Goal: Task Accomplishment & Management: Manage account settings

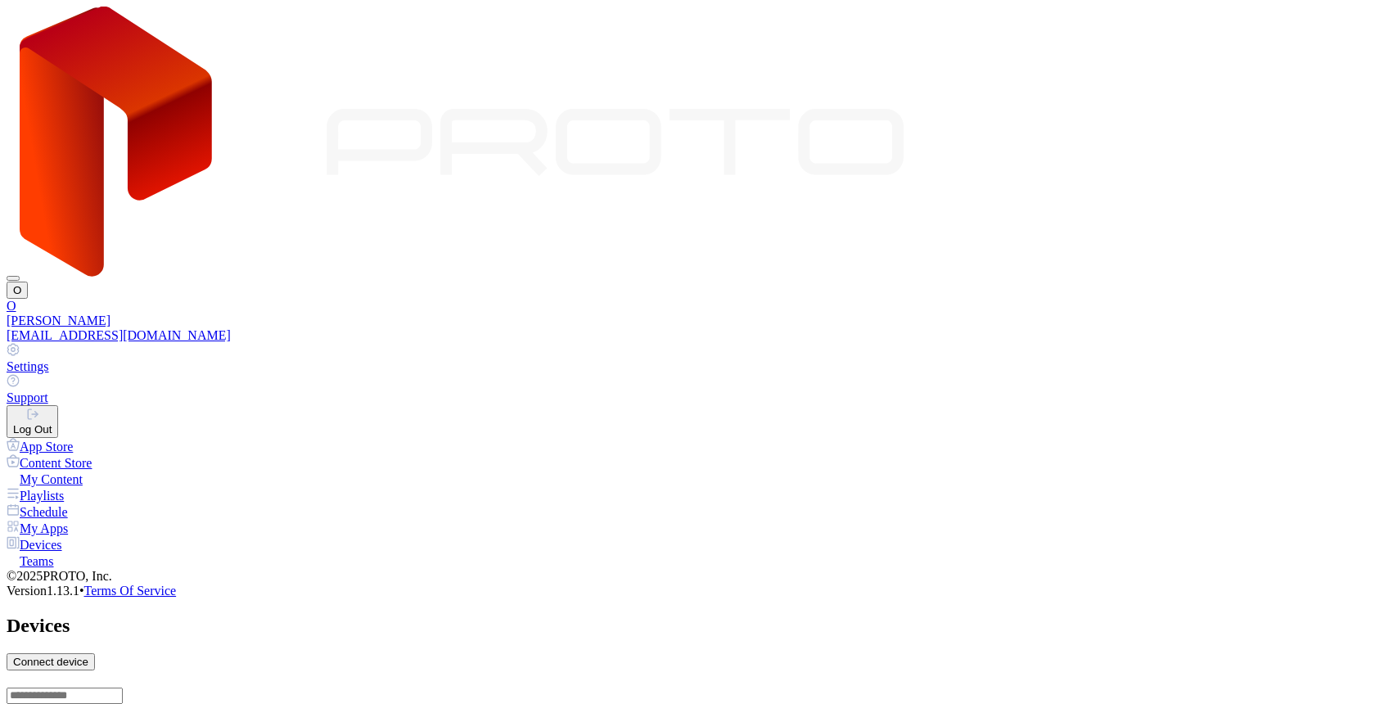
click at [1191, 343] on link "Settings" at bounding box center [688, 358] width 1362 height 31
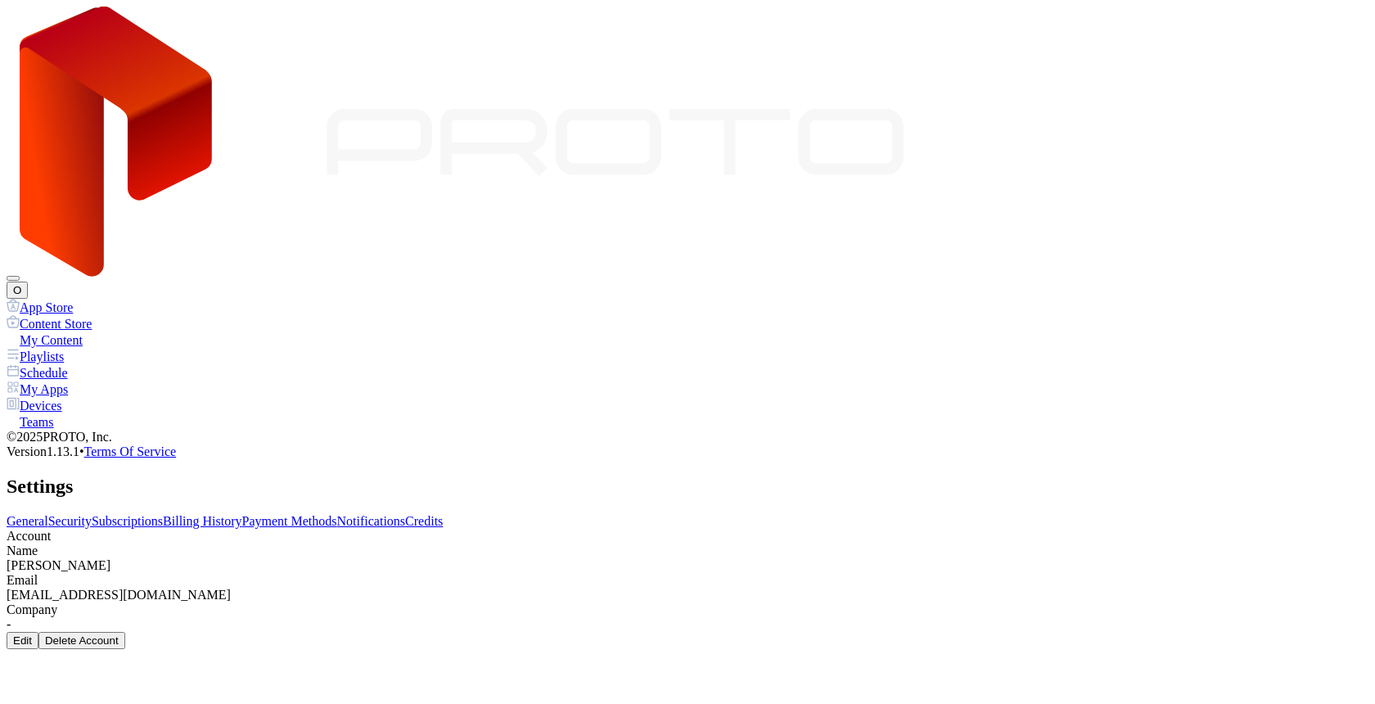
click at [163, 514] on link "Subscriptions" at bounding box center [127, 521] width 71 height 14
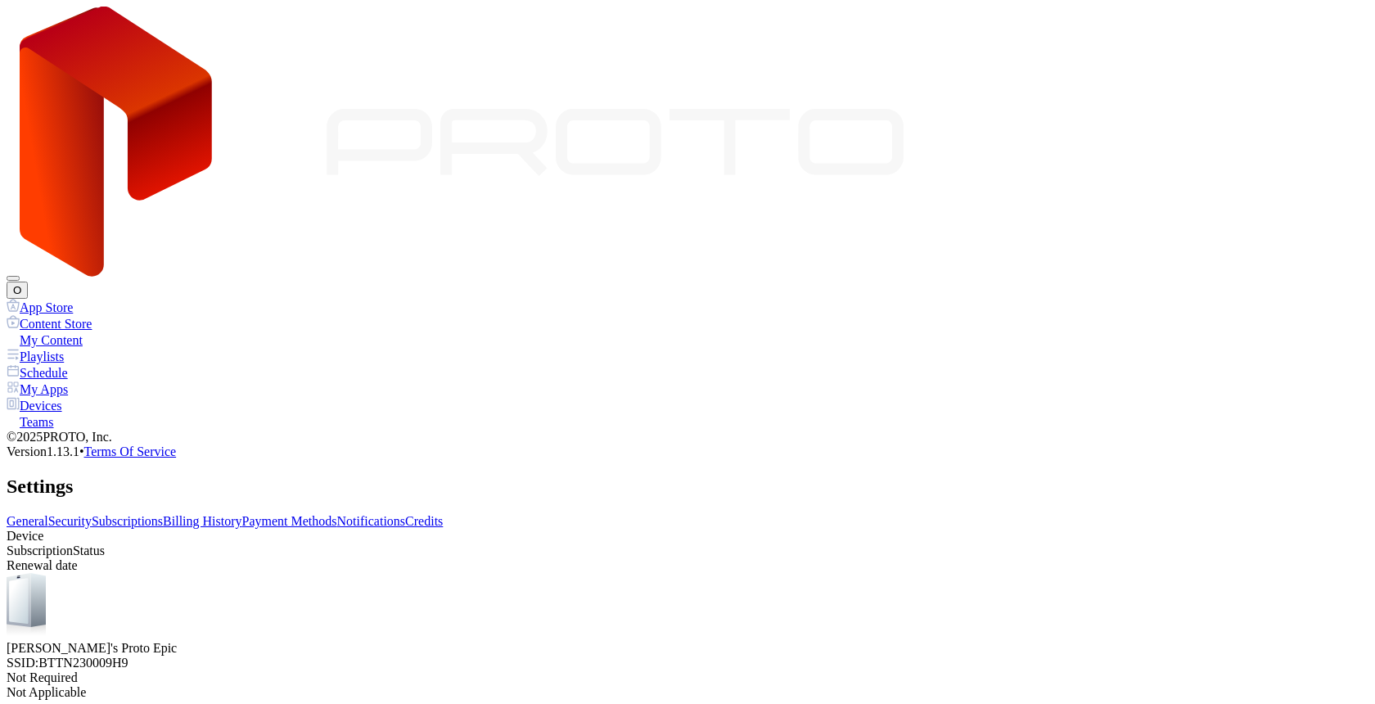
click at [77, 397] on div "Devices" at bounding box center [688, 405] width 1362 height 16
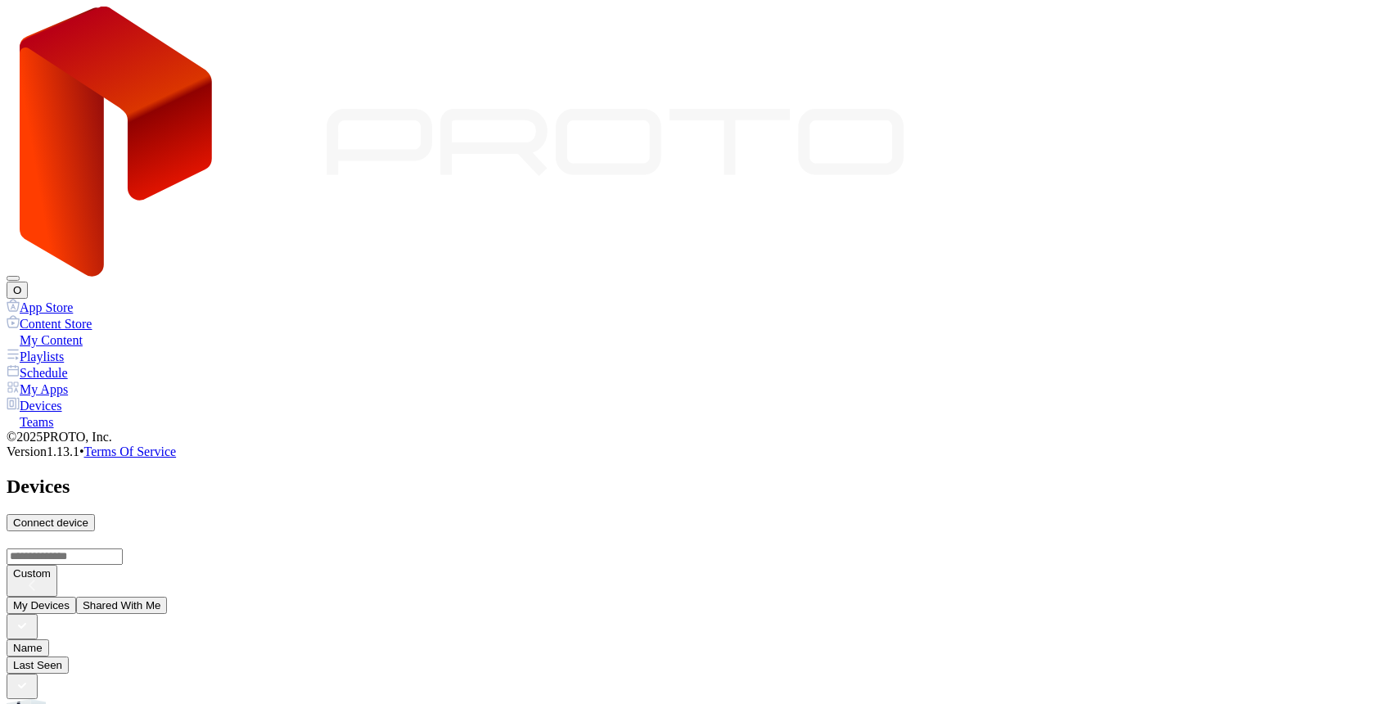
click at [88, 516] on div "Connect device" at bounding box center [50, 522] width 75 height 12
click at [1349, 29] on div "O" at bounding box center [688, 153] width 1362 height 292
click at [1268, 531] on div "Custom" at bounding box center [688, 563] width 1362 height 65
click at [88, 516] on div "Connect device" at bounding box center [50, 522] width 75 height 12
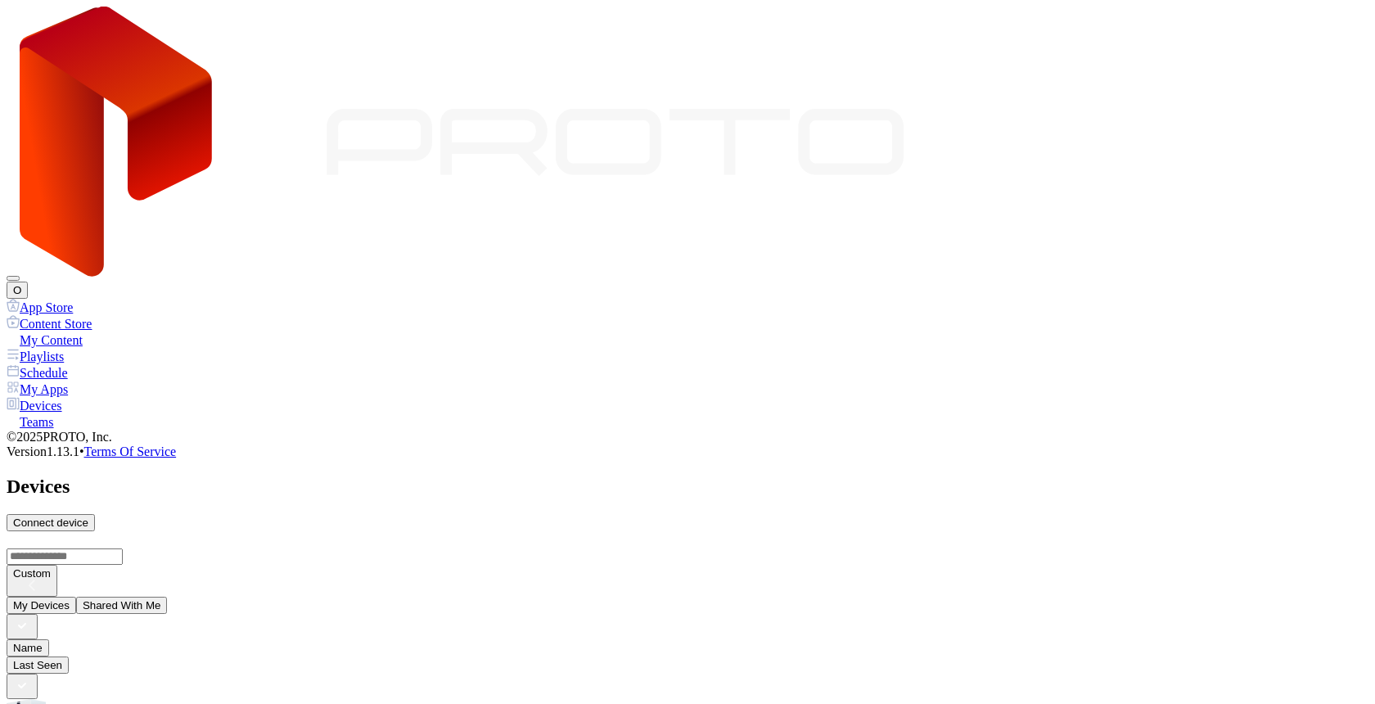
type input "*"
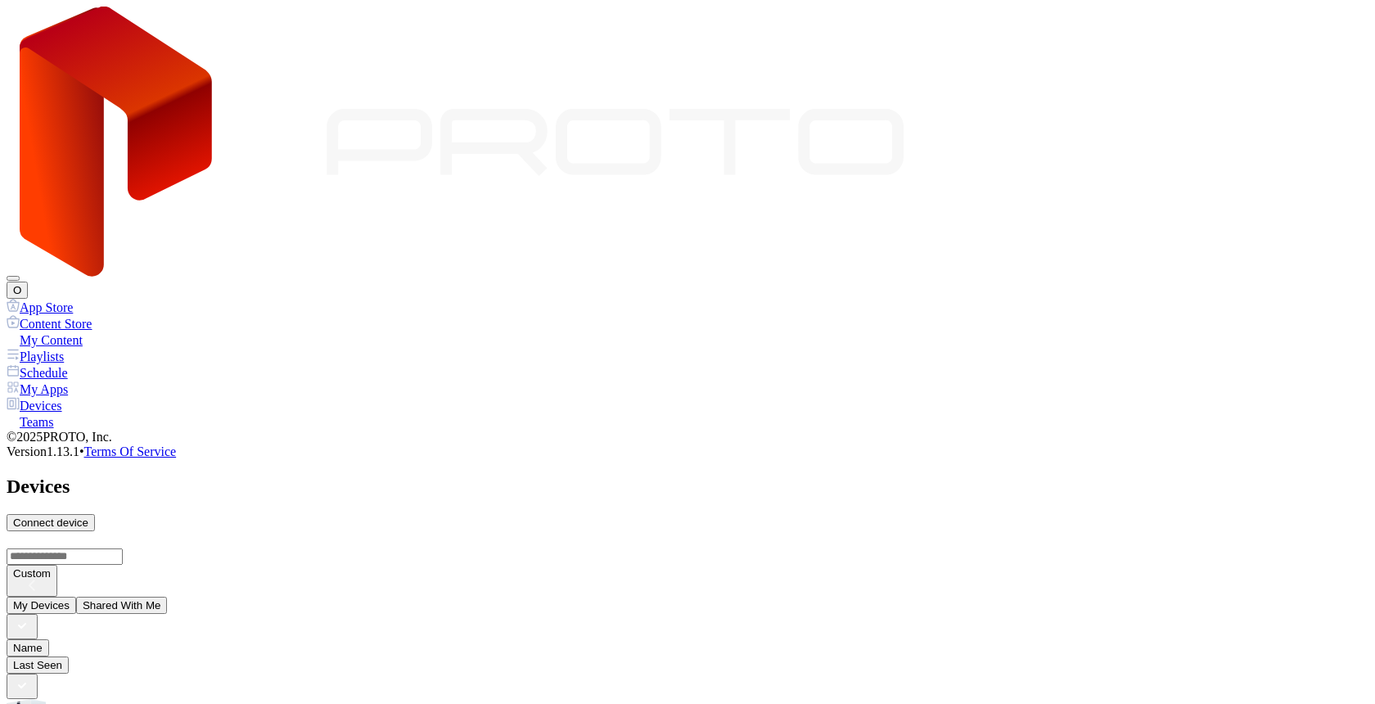
type input "*"
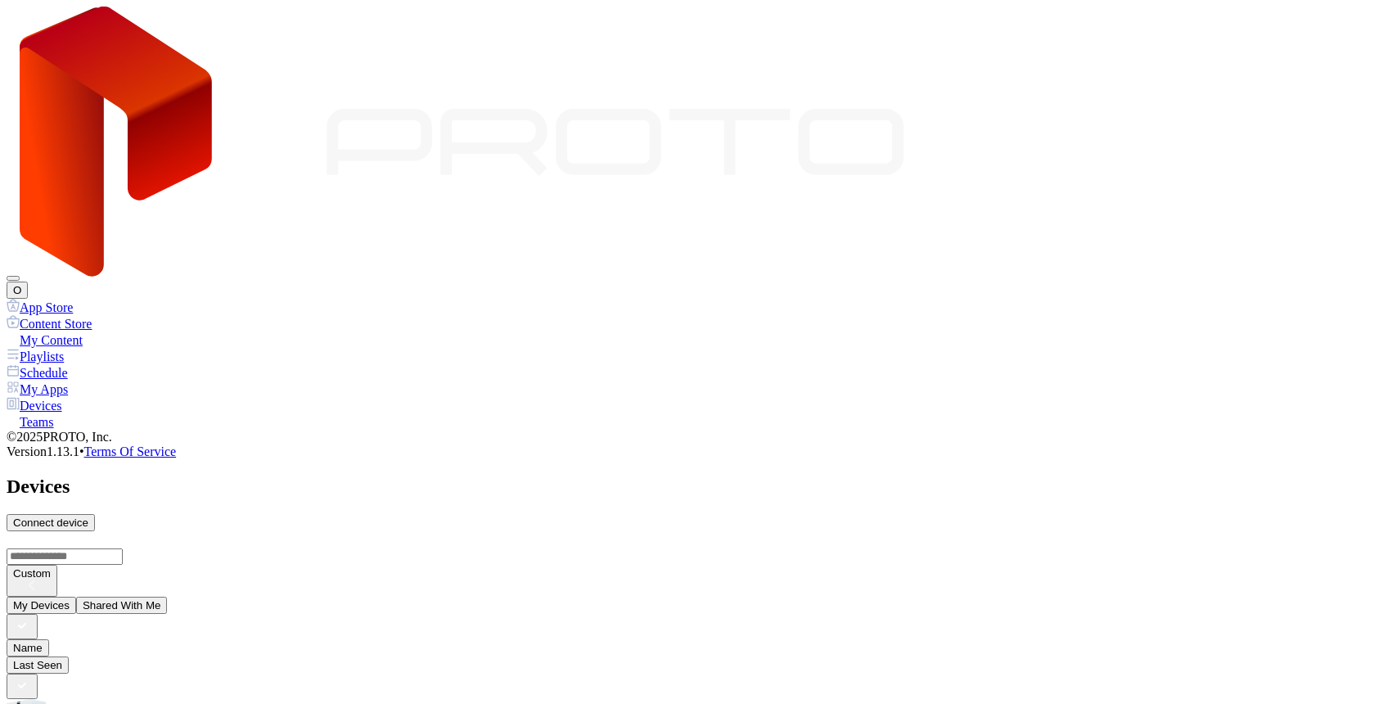
click at [88, 516] on div "Connect device" at bounding box center [50, 522] width 75 height 12
type input "*"
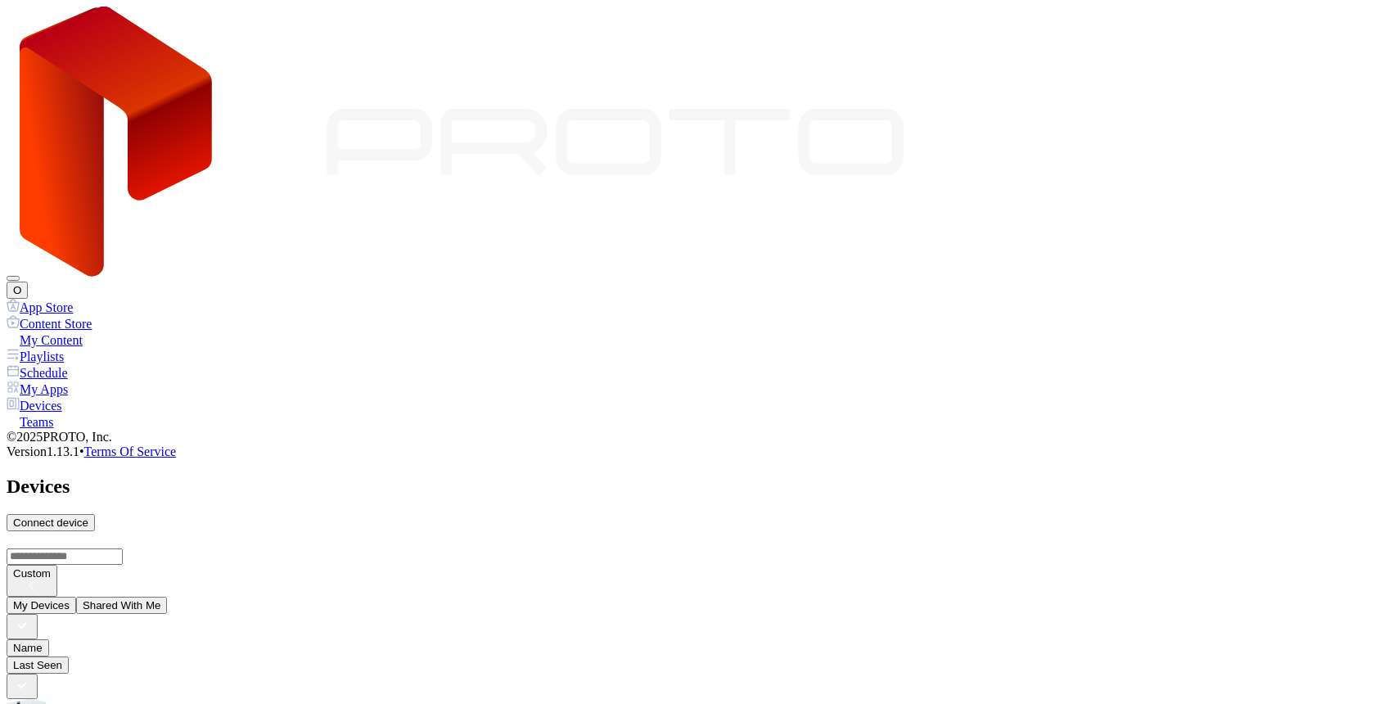
type input "*"
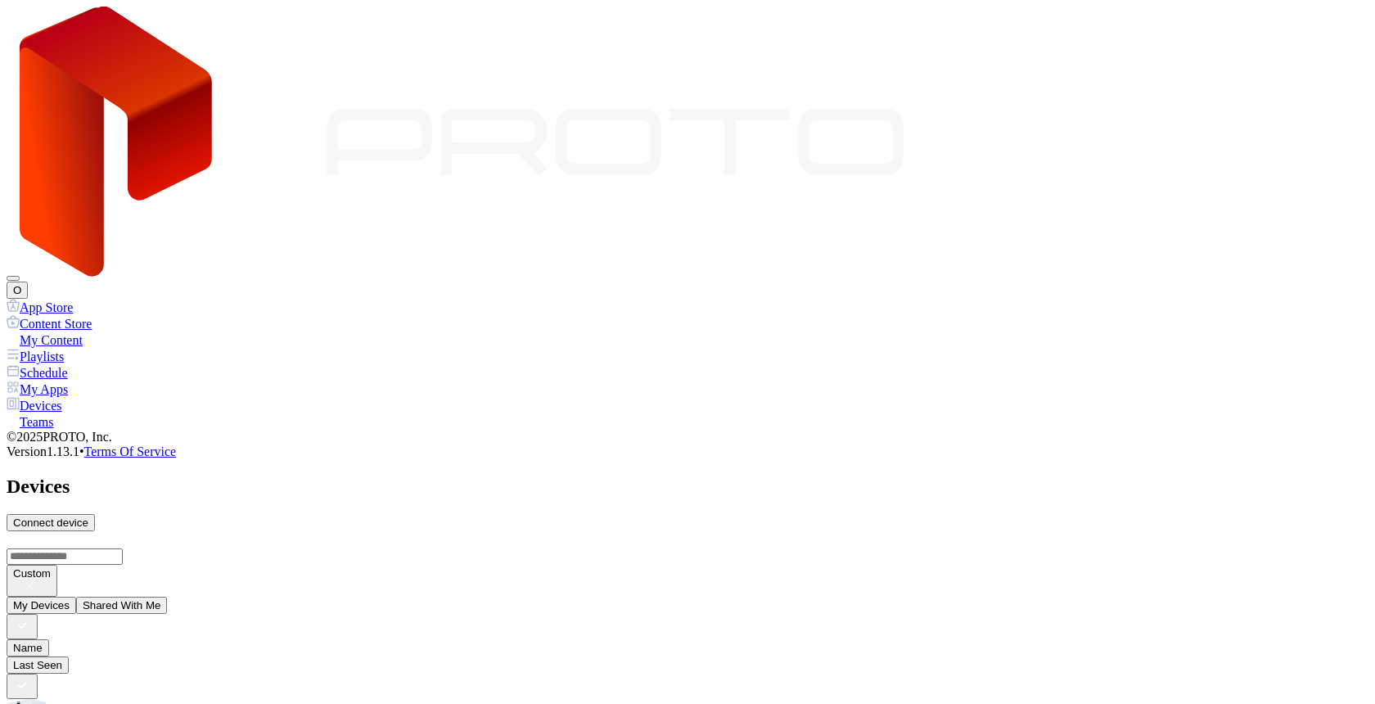
click at [88, 516] on div "Connect device" at bounding box center [50, 522] width 75 height 12
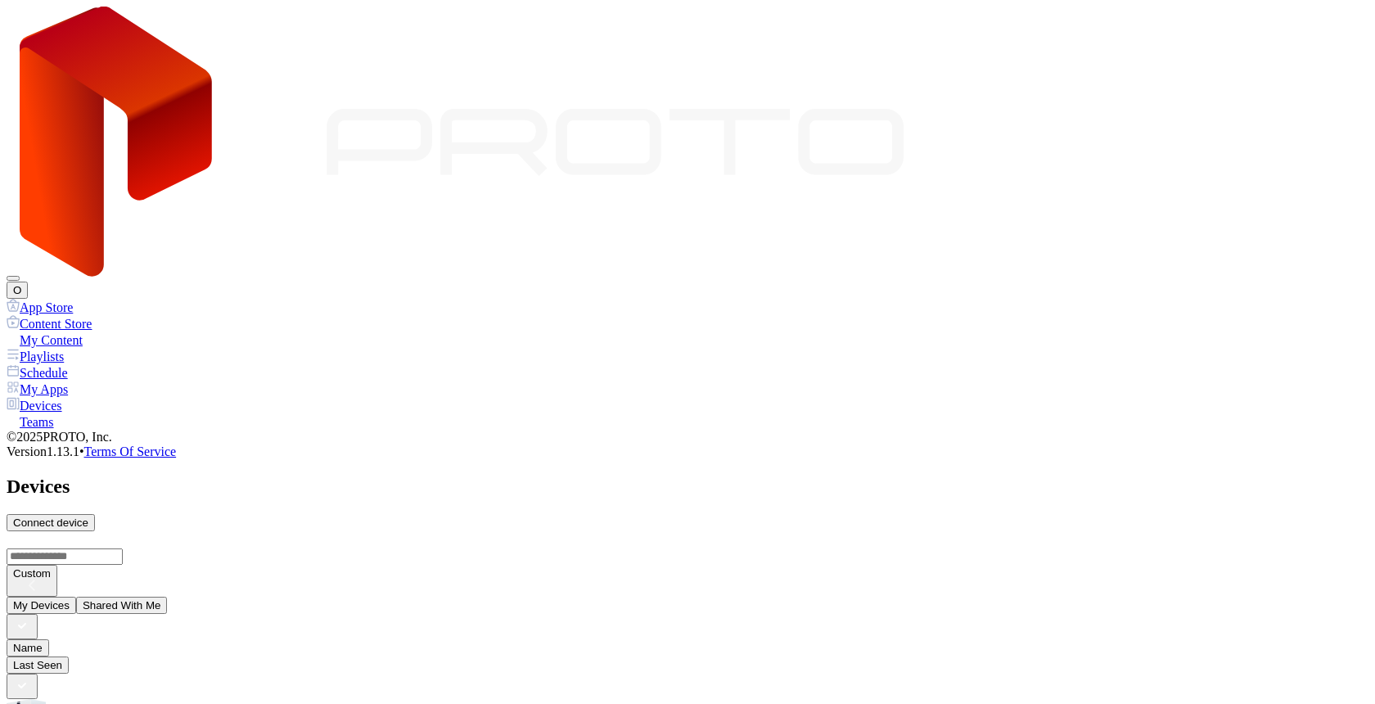
type input "*"
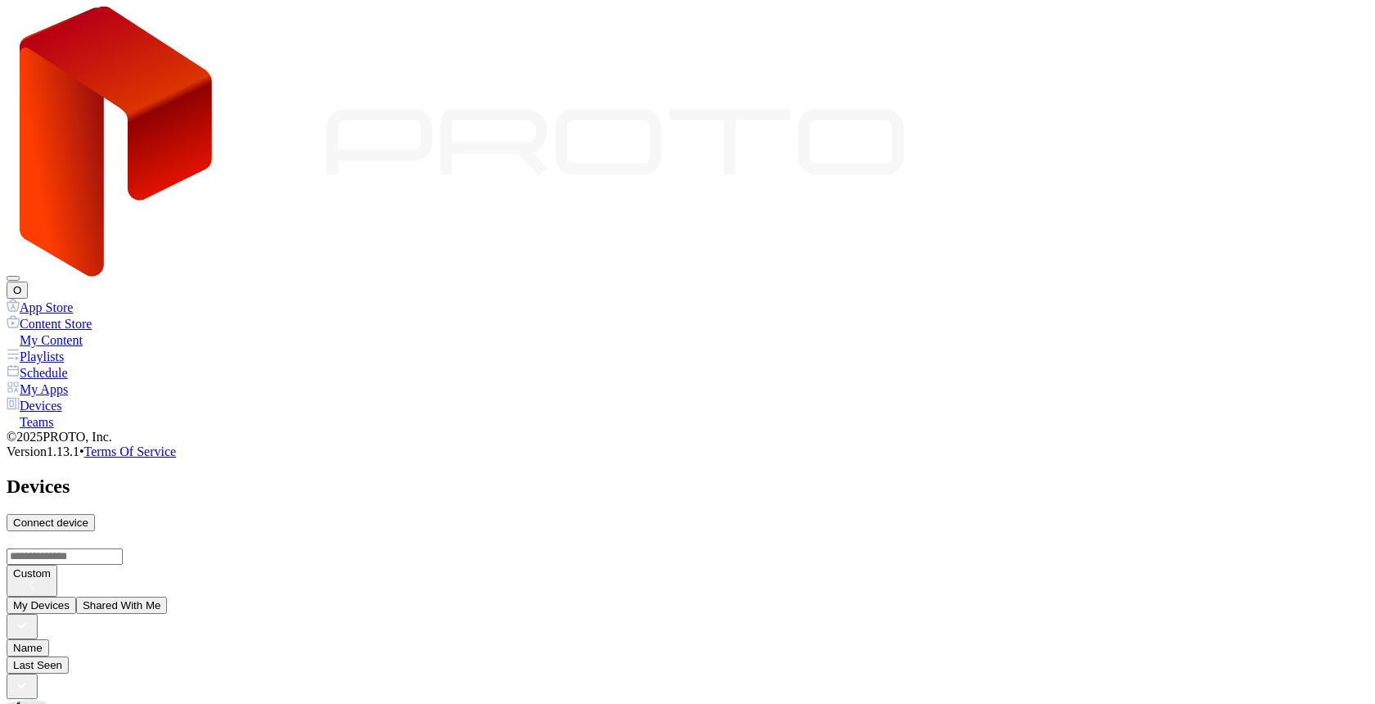
type input "*"
click at [88, 516] on div "Connect device" at bounding box center [50, 522] width 75 height 12
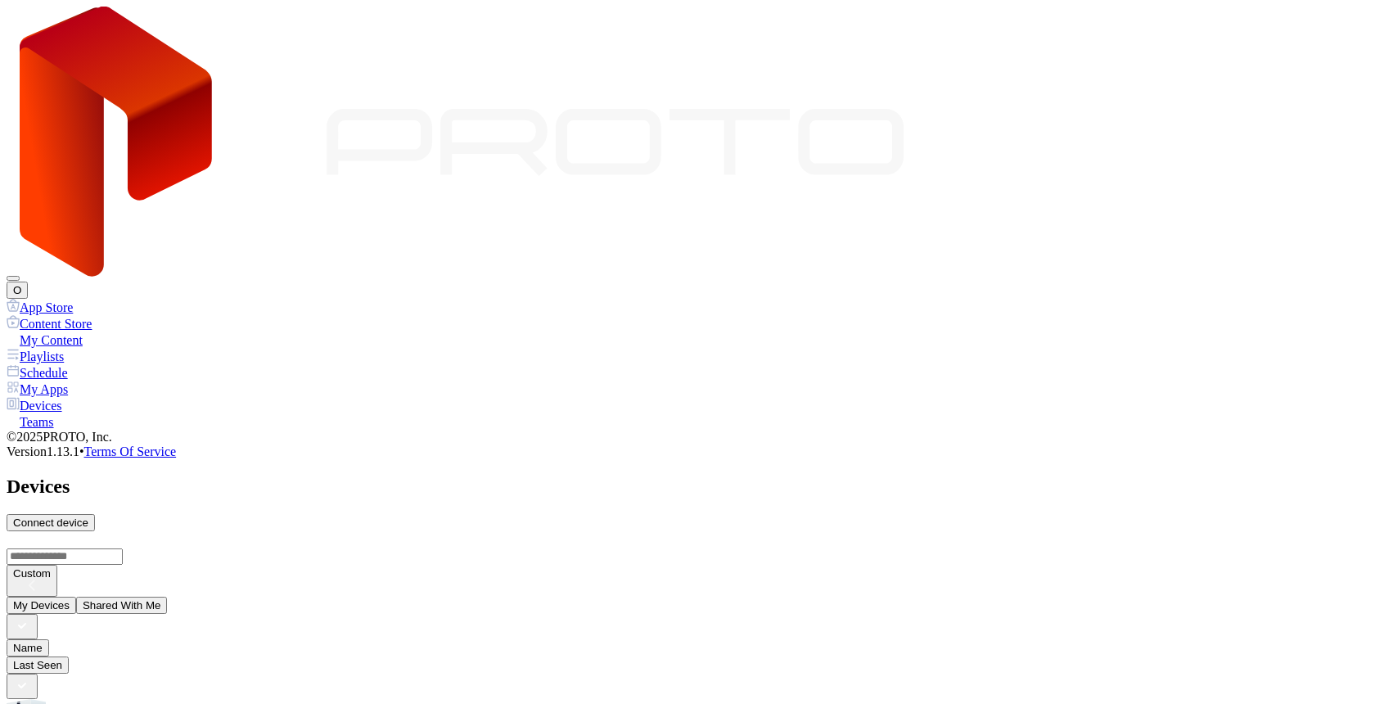
type input "*"
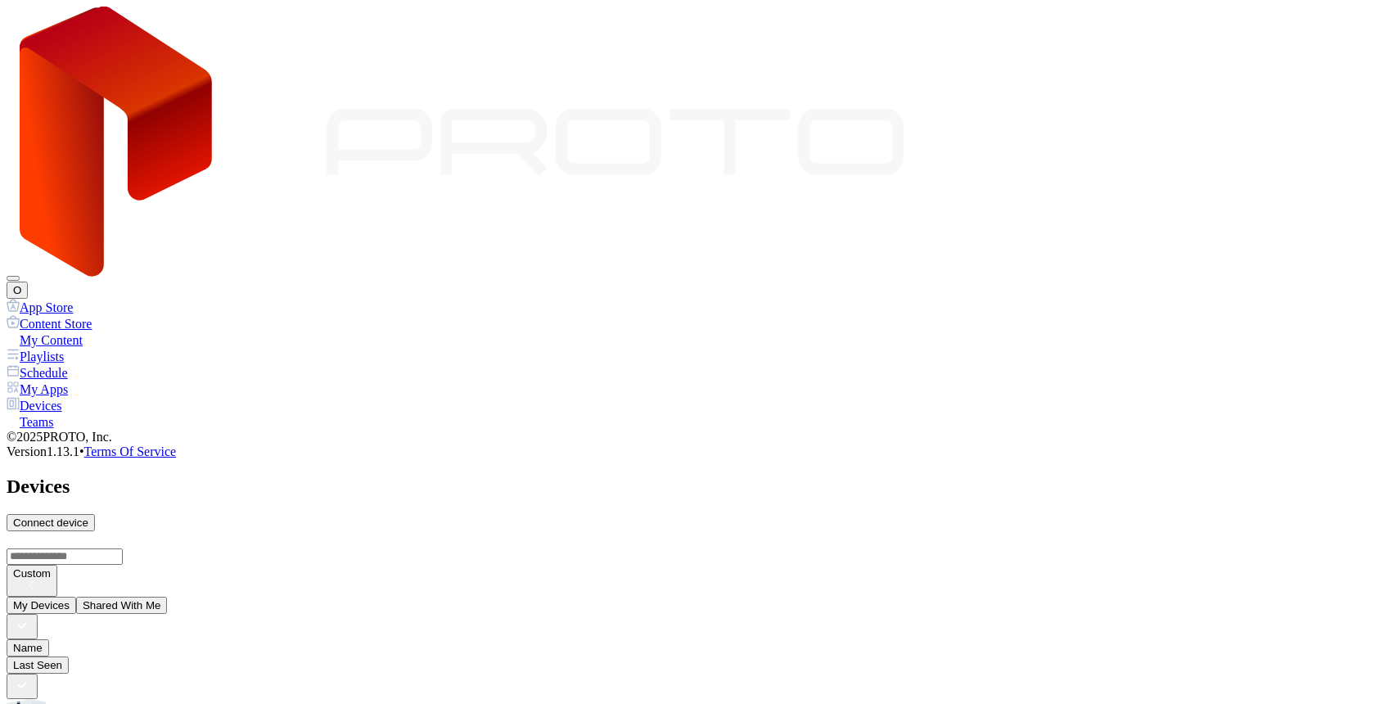
type input "*"
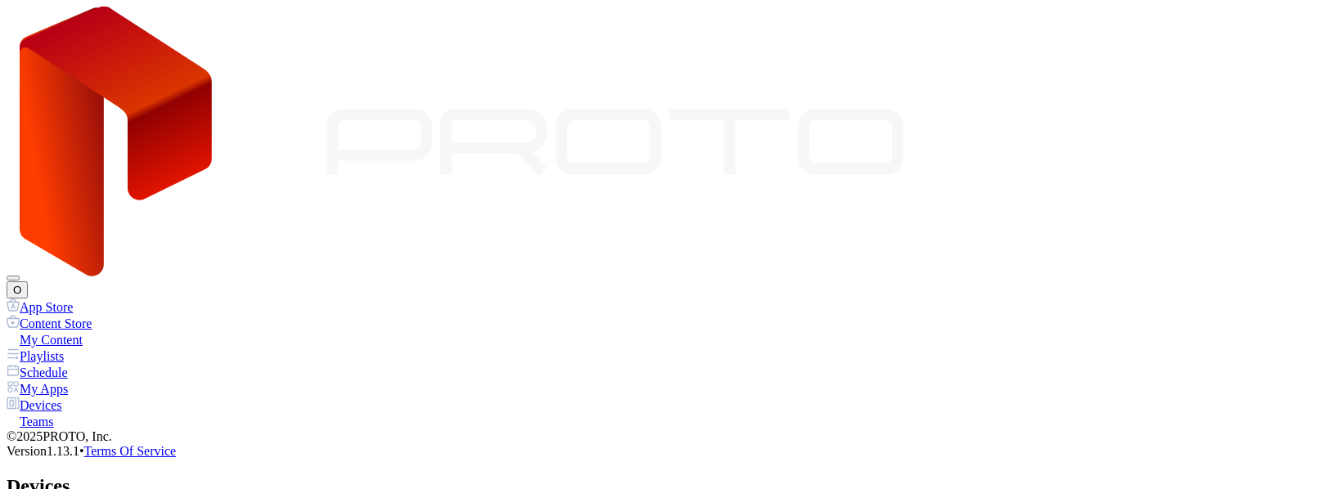
type input "*"
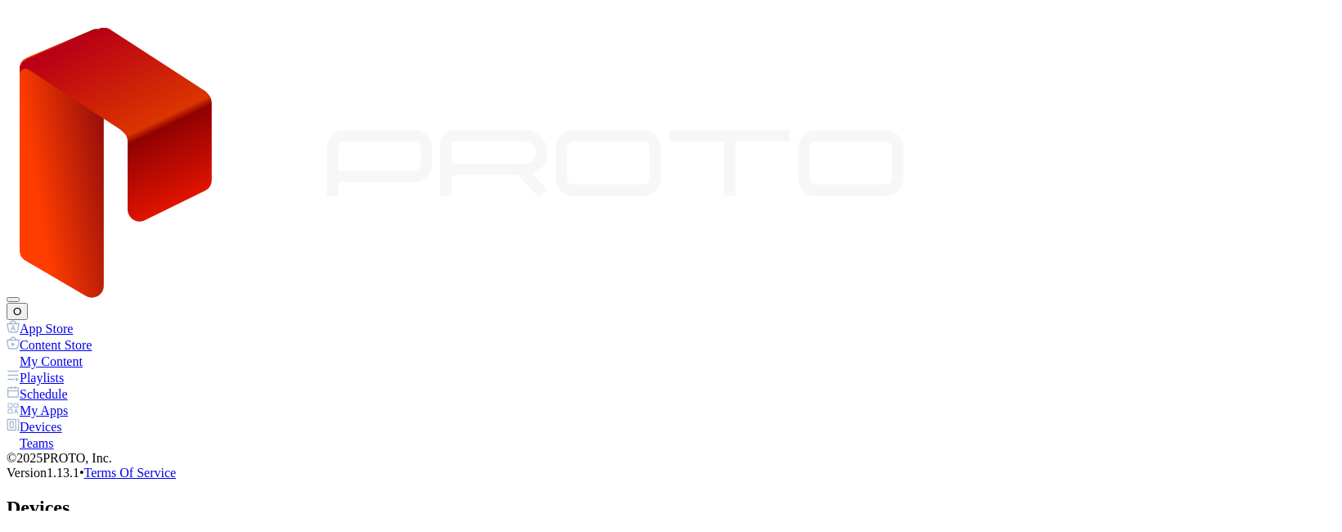
scroll to position [82, 0]
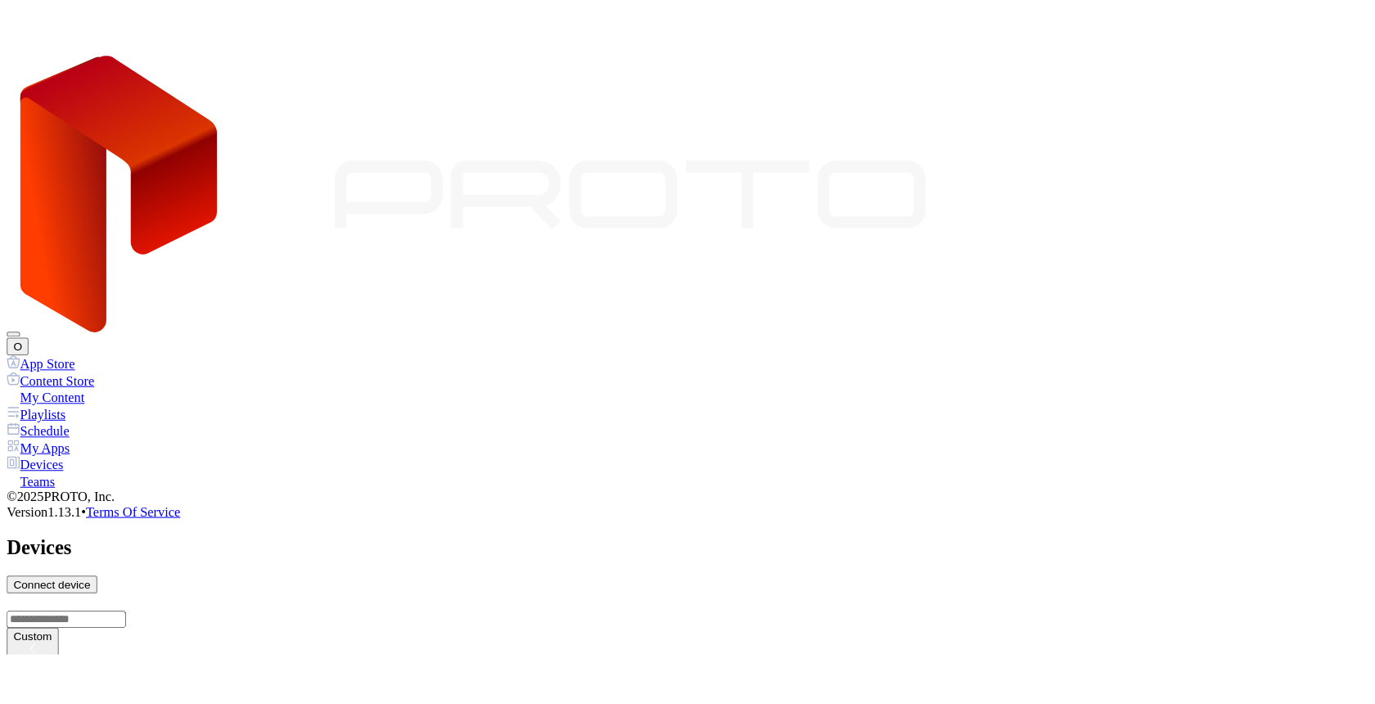
scroll to position [0, 0]
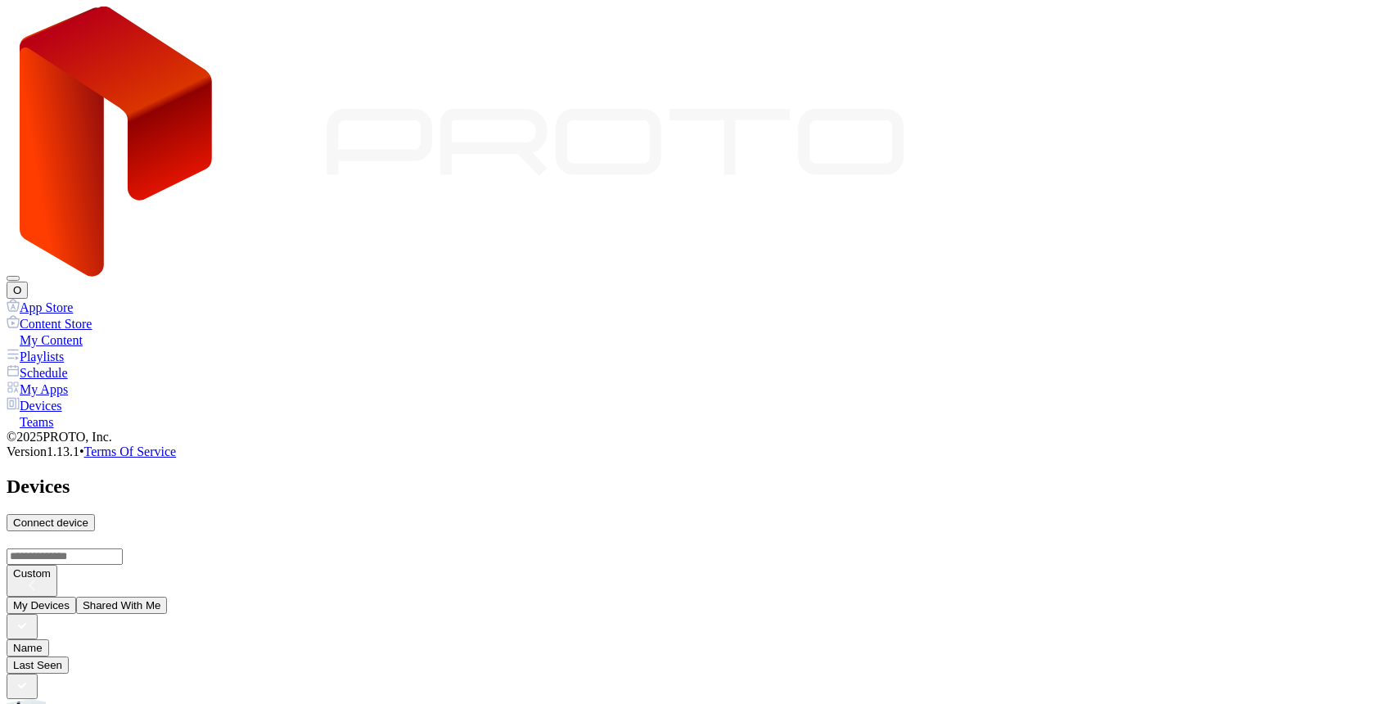
click at [28, 281] on button "O" at bounding box center [17, 289] width 21 height 17
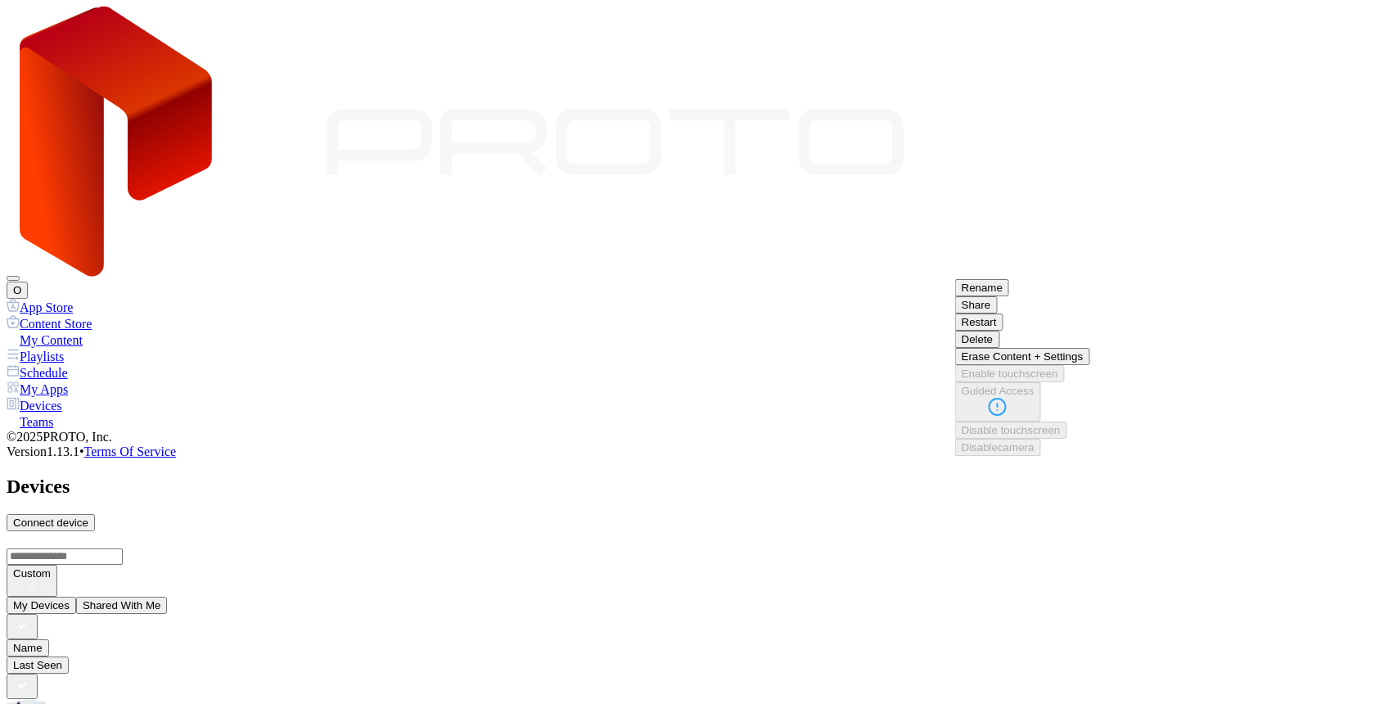
click at [1000, 348] on button "Delete" at bounding box center [977, 339] width 45 height 17
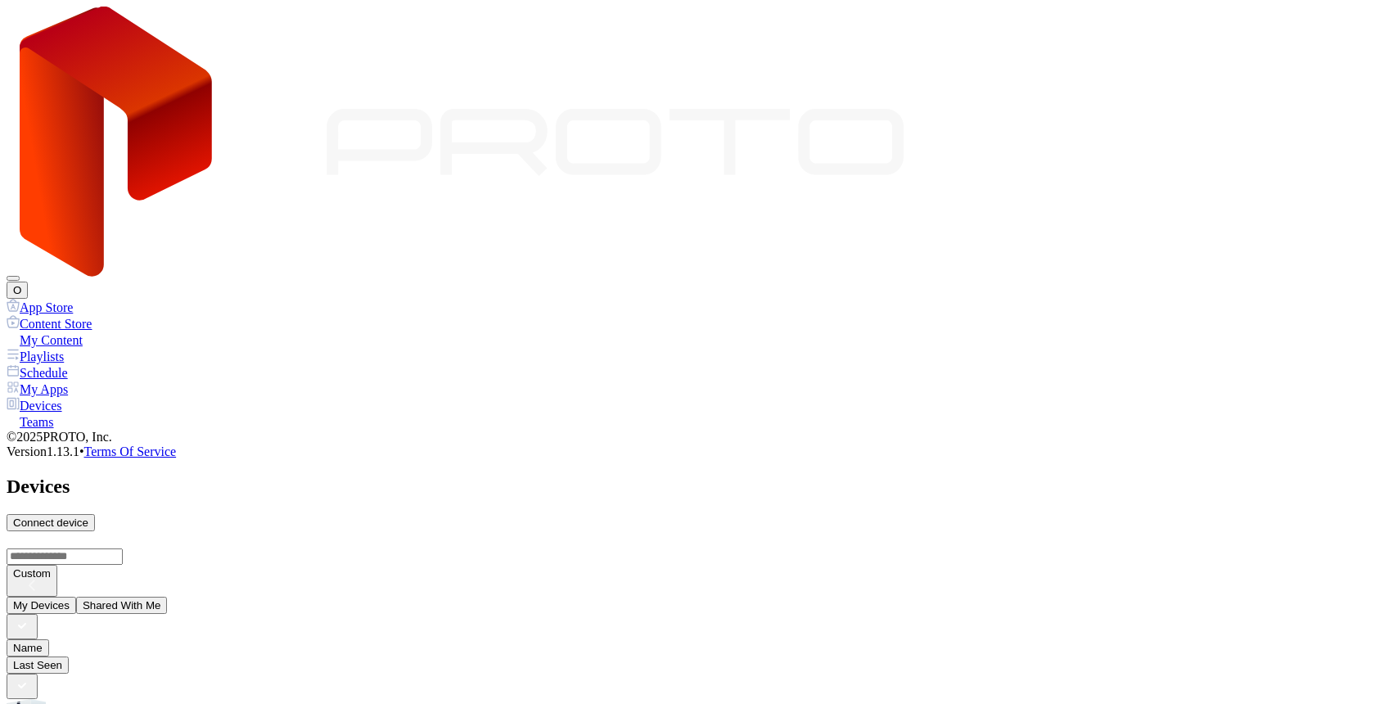
click at [28, 281] on button "O" at bounding box center [17, 289] width 21 height 17
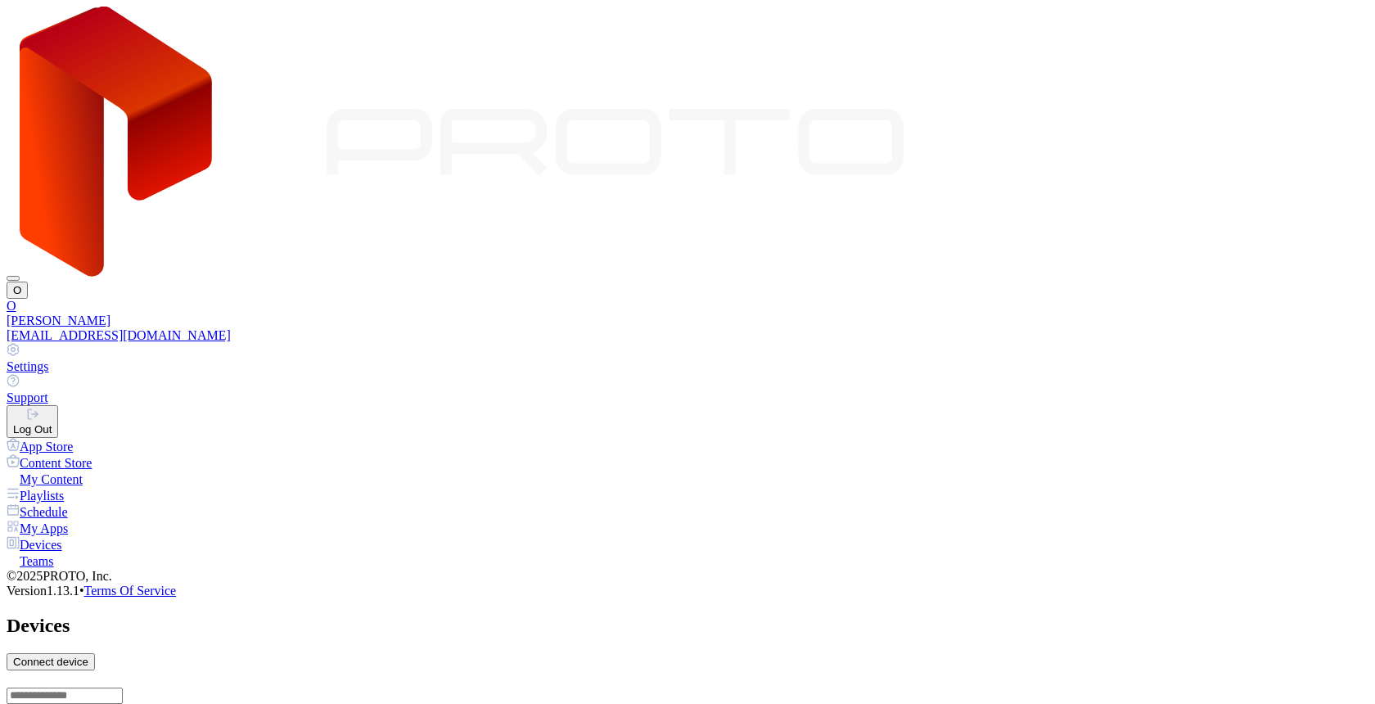
click at [58, 405] on button "Log Out" at bounding box center [33, 421] width 52 height 33
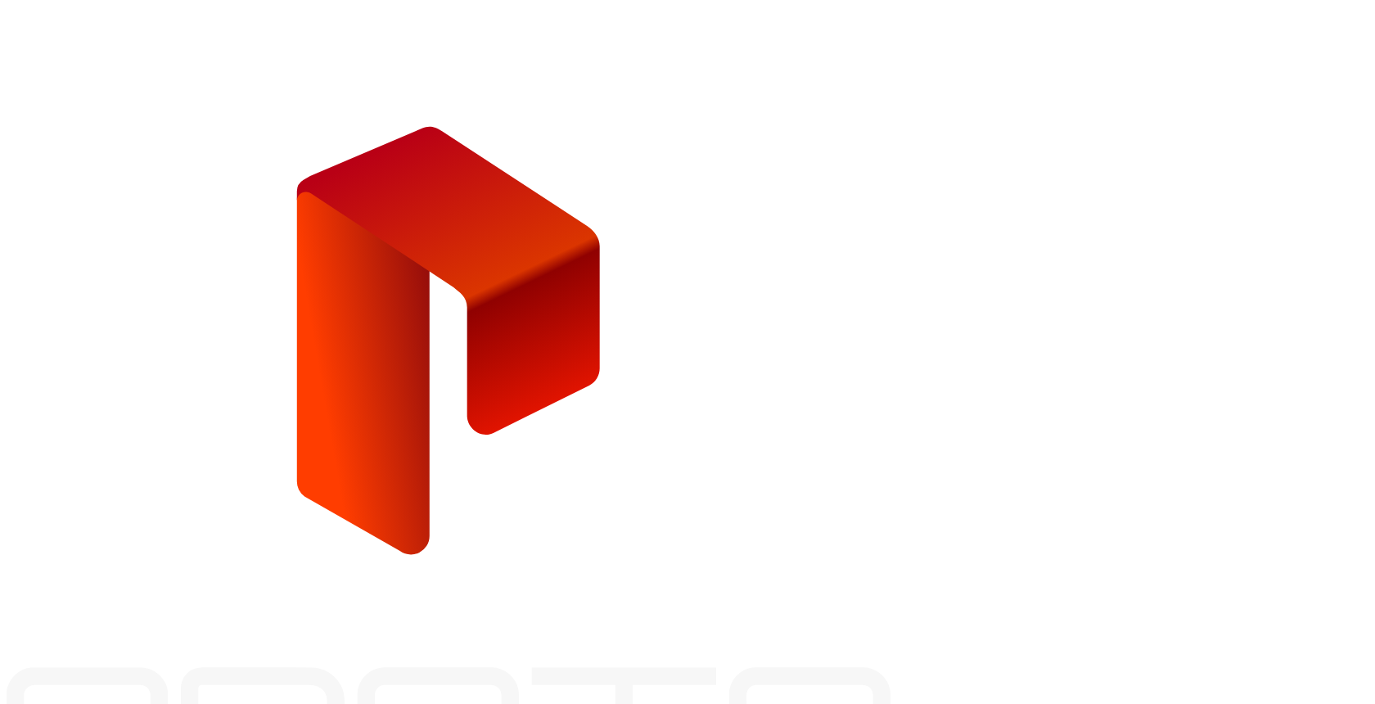
type input "**********"
type input "**"
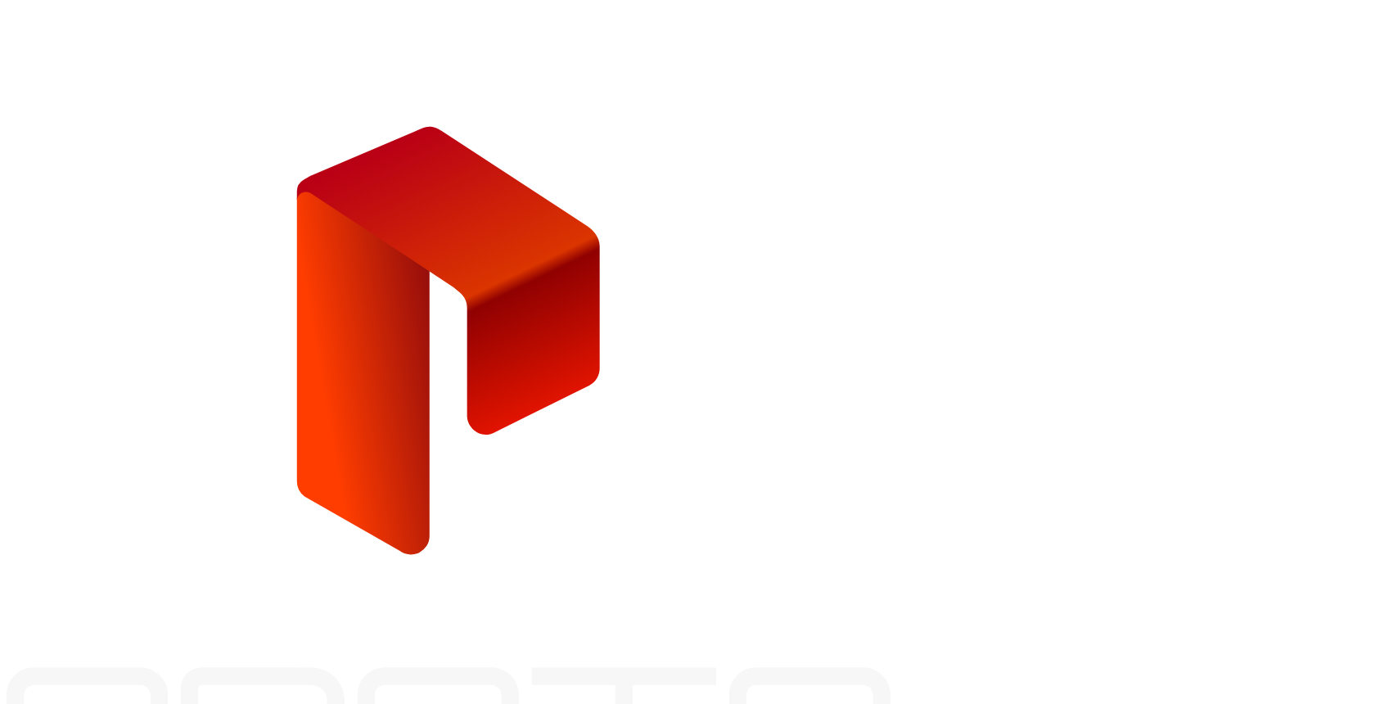
drag, startPoint x: 943, startPoint y: 577, endPoint x: 915, endPoint y: 527, distance: 57.5
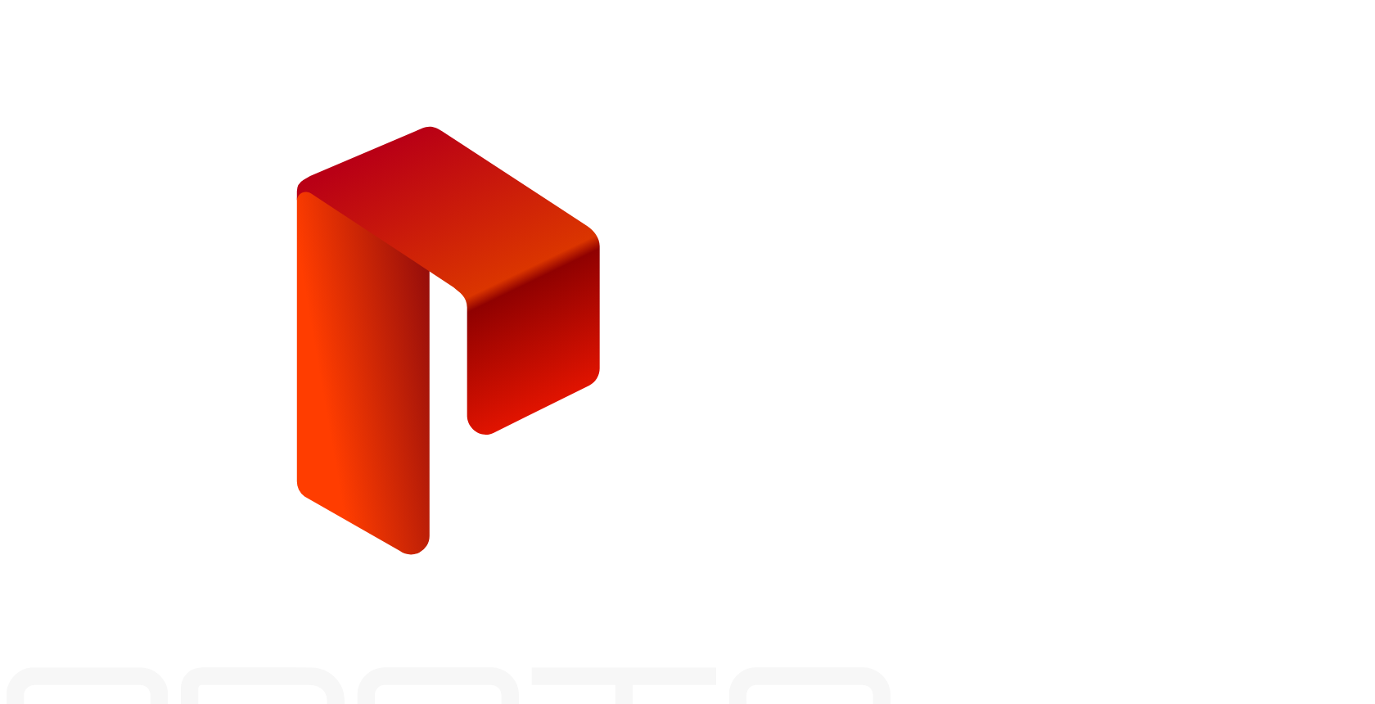
type input "**********"
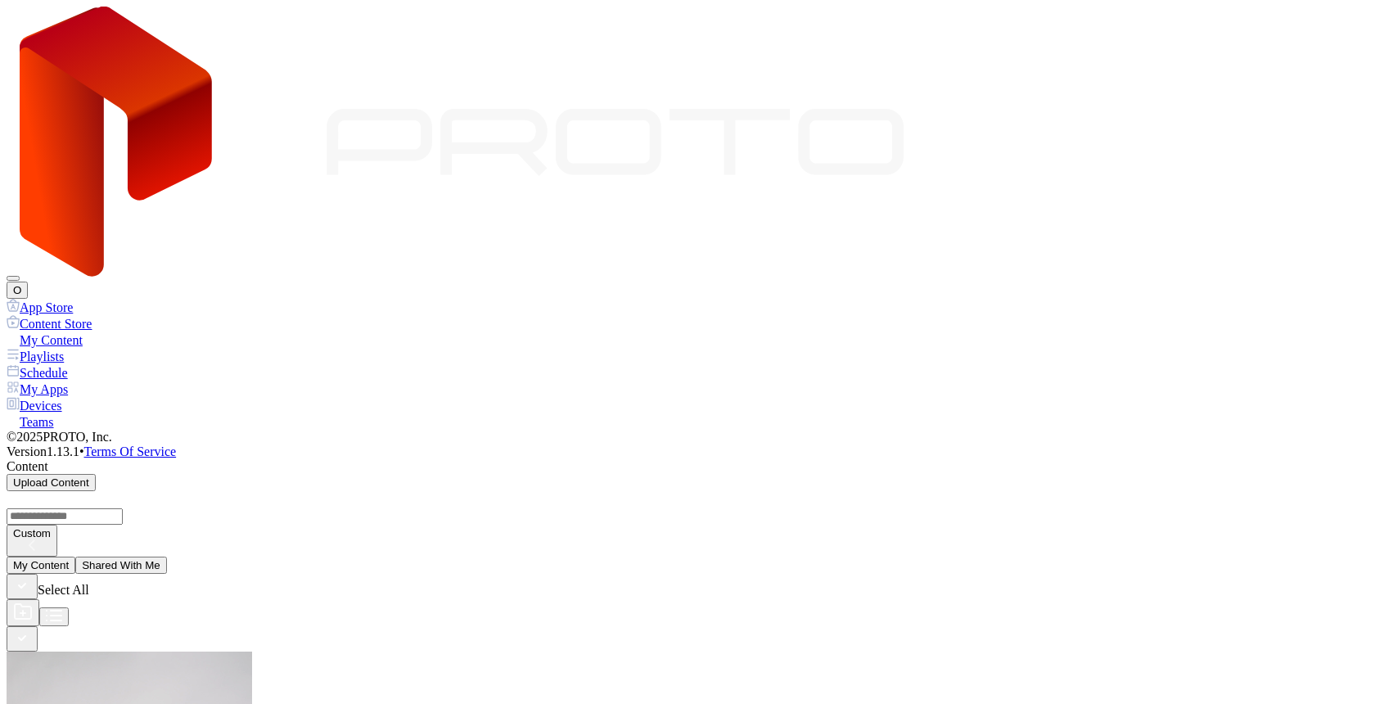
click at [91, 331] on div "My Content" at bounding box center [688, 339] width 1362 height 16
click at [90, 397] on div "Devices" at bounding box center [688, 405] width 1362 height 16
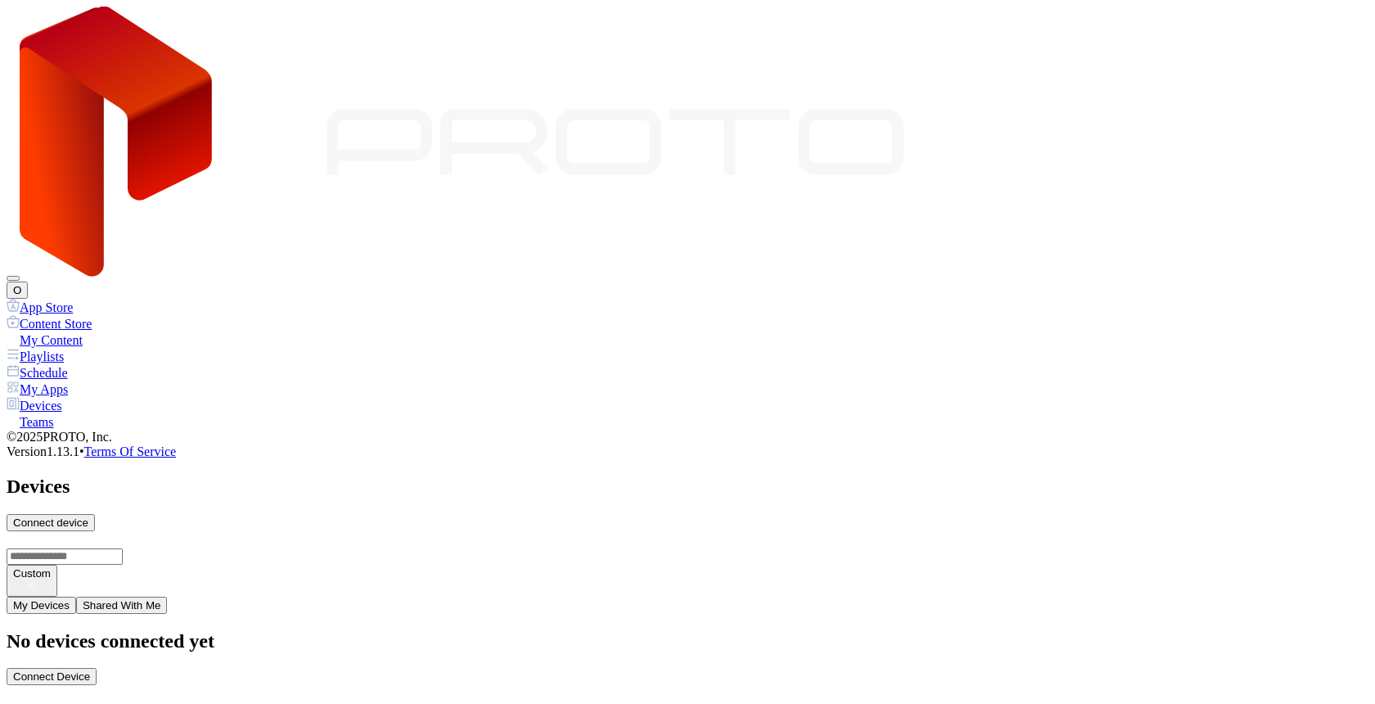
click at [90, 670] on div "Connect Device" at bounding box center [51, 676] width 77 height 12
type input "*"
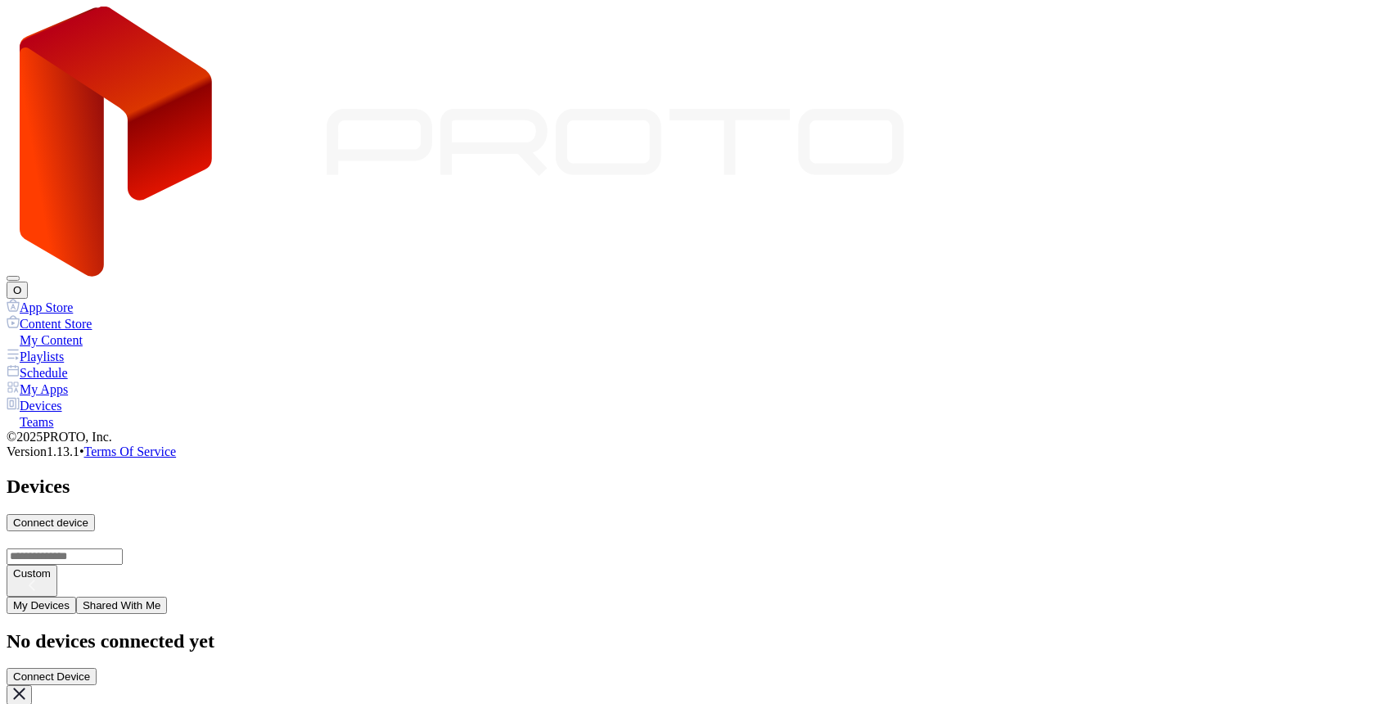
type input "*"
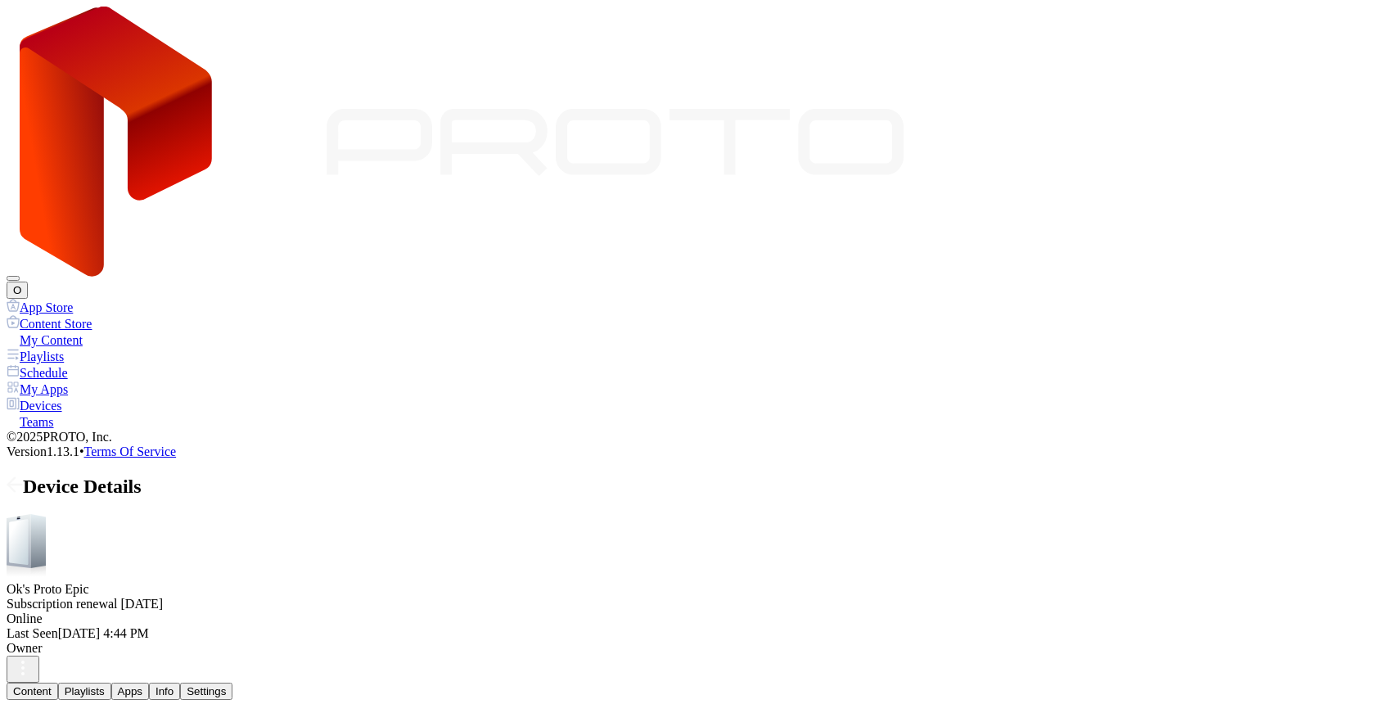
click at [23, 476] on icon at bounding box center [15, 484] width 16 height 16
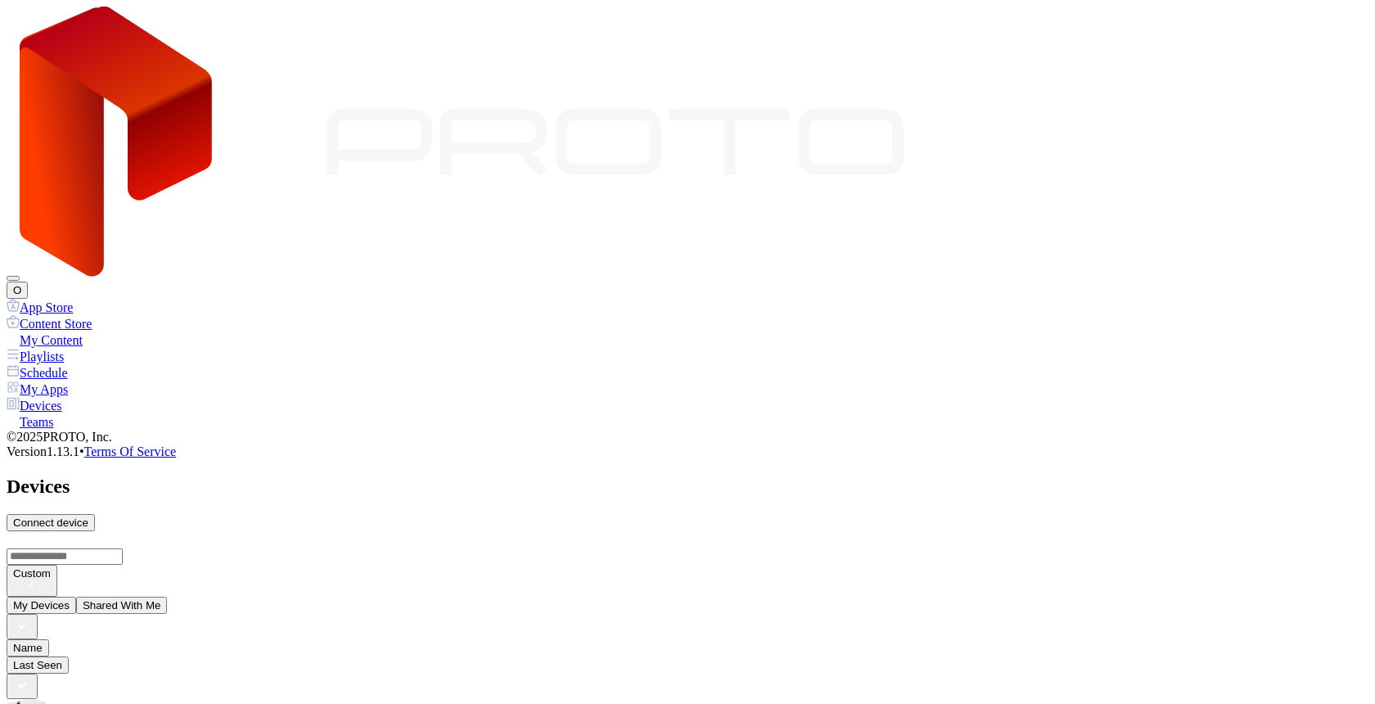
click at [28, 281] on button "O" at bounding box center [17, 289] width 21 height 17
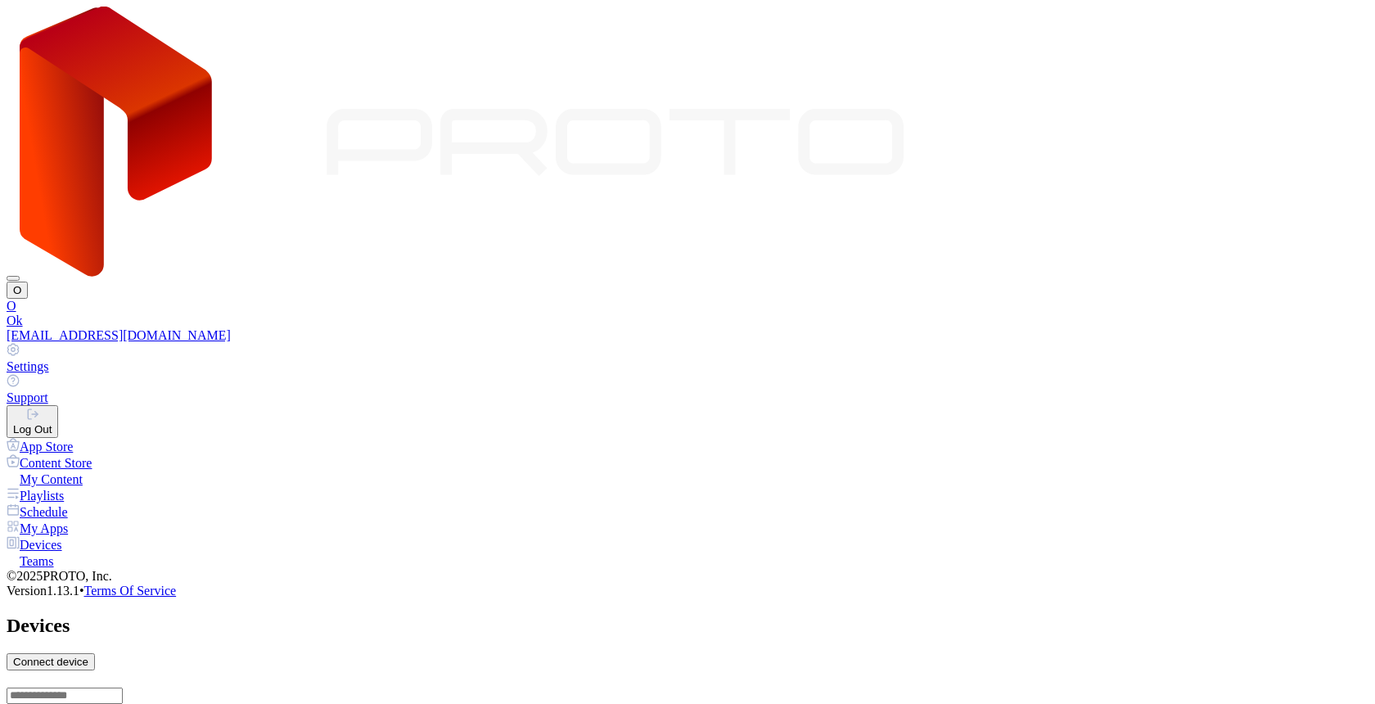
click at [1166, 359] on div "Settings" at bounding box center [688, 366] width 1362 height 15
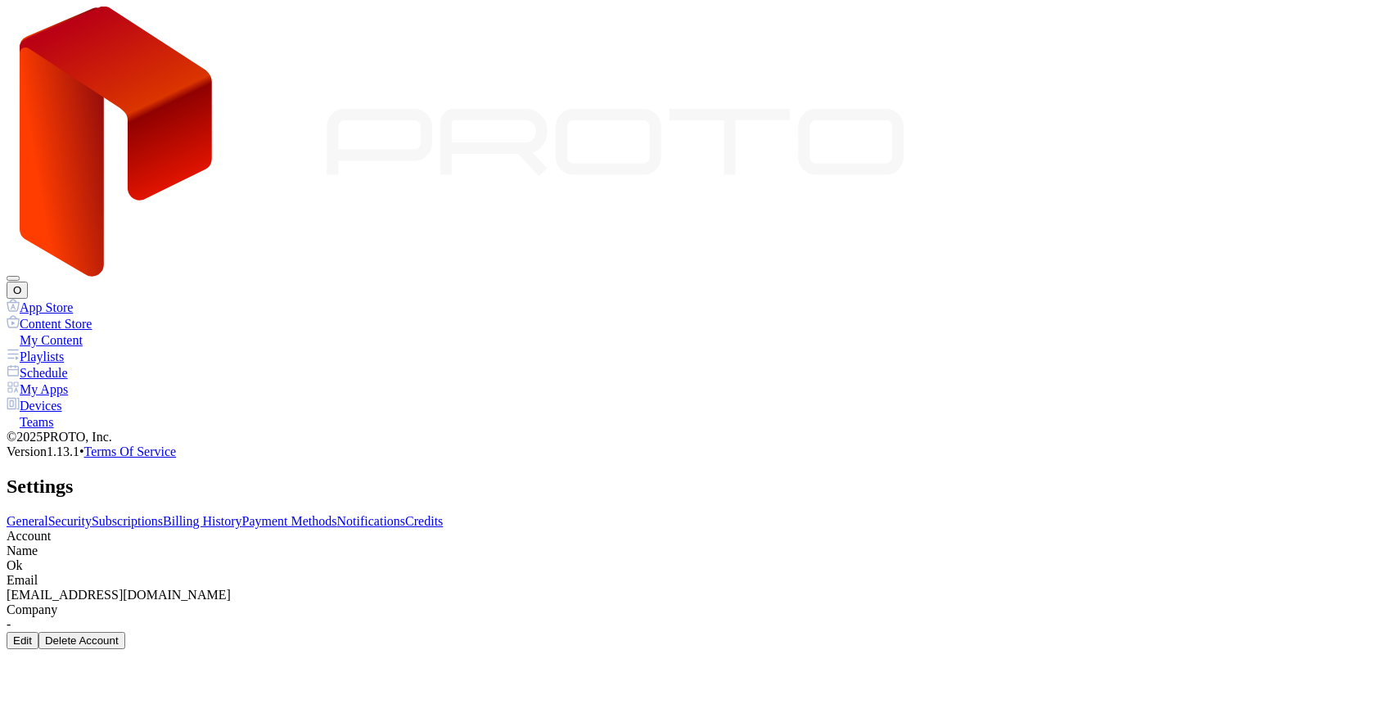
click at [163, 514] on link "Subscriptions" at bounding box center [127, 521] width 71 height 14
click at [241, 514] on link "Billing History" at bounding box center [202, 521] width 79 height 14
click at [337, 514] on link "Payment Methods" at bounding box center [289, 521] width 95 height 14
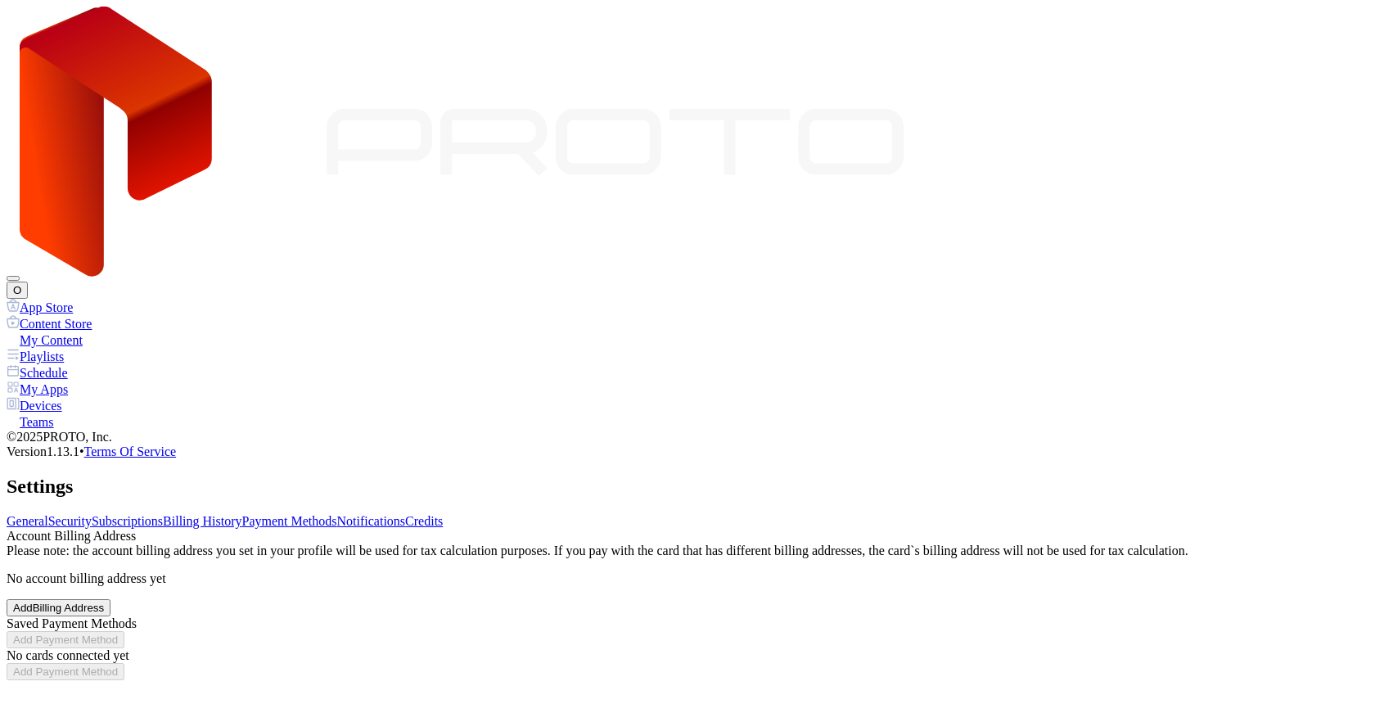
click at [104, 601] on div "Add Billing Address" at bounding box center [58, 607] width 91 height 12
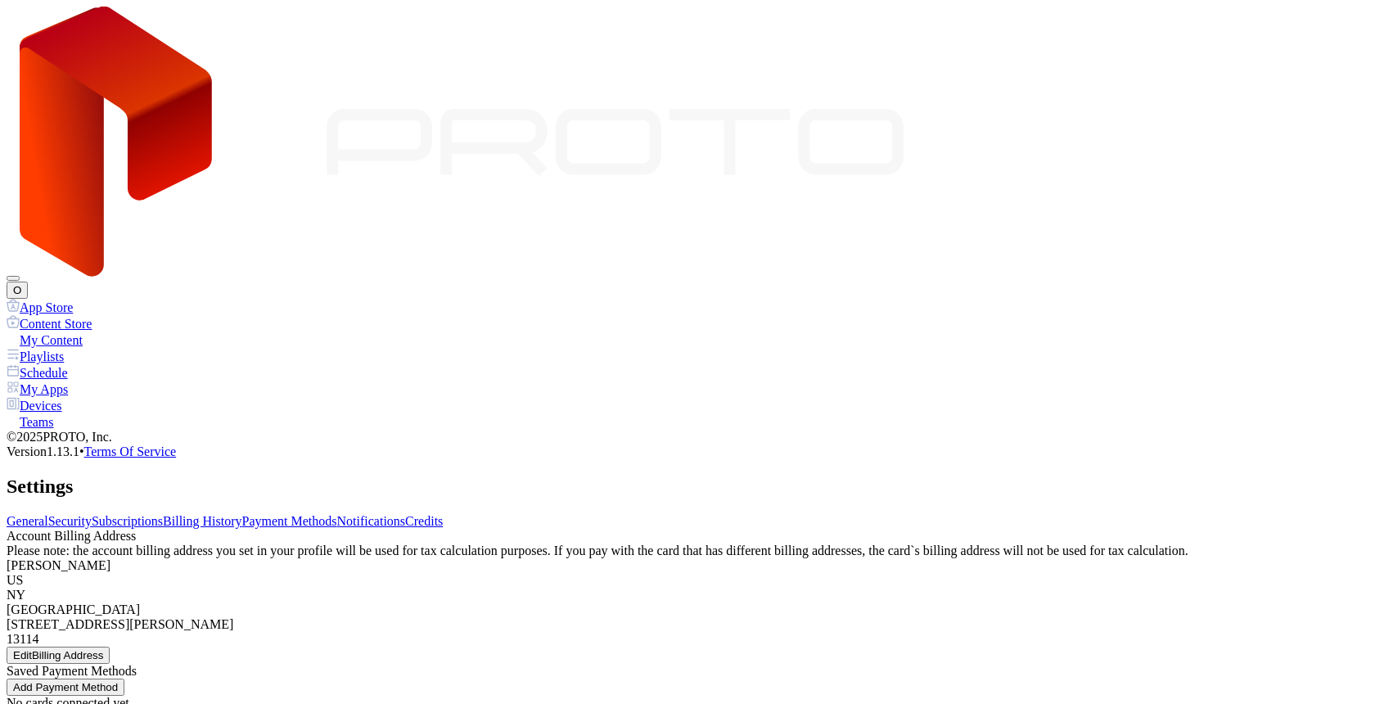
click at [241, 514] on link "Billing History" at bounding box center [202, 521] width 79 height 14
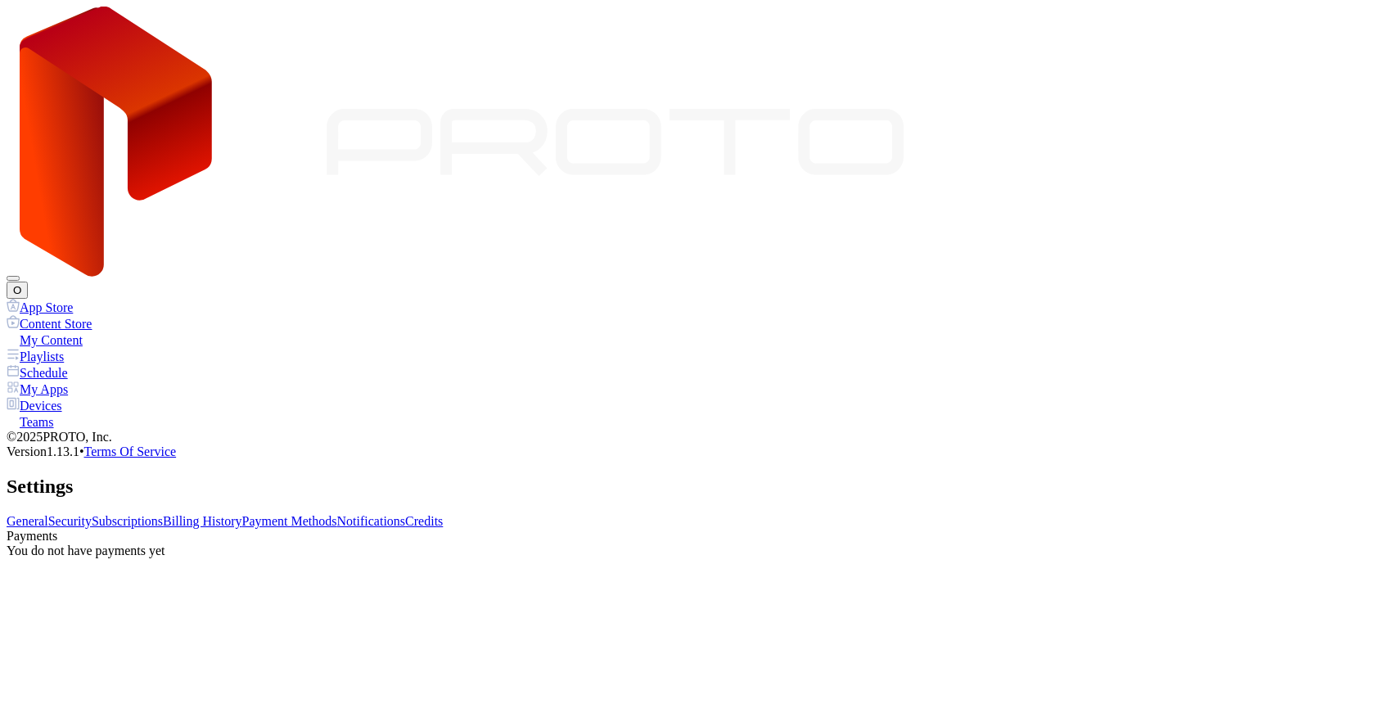
click at [337, 514] on link "Payment Methods" at bounding box center [289, 521] width 95 height 14
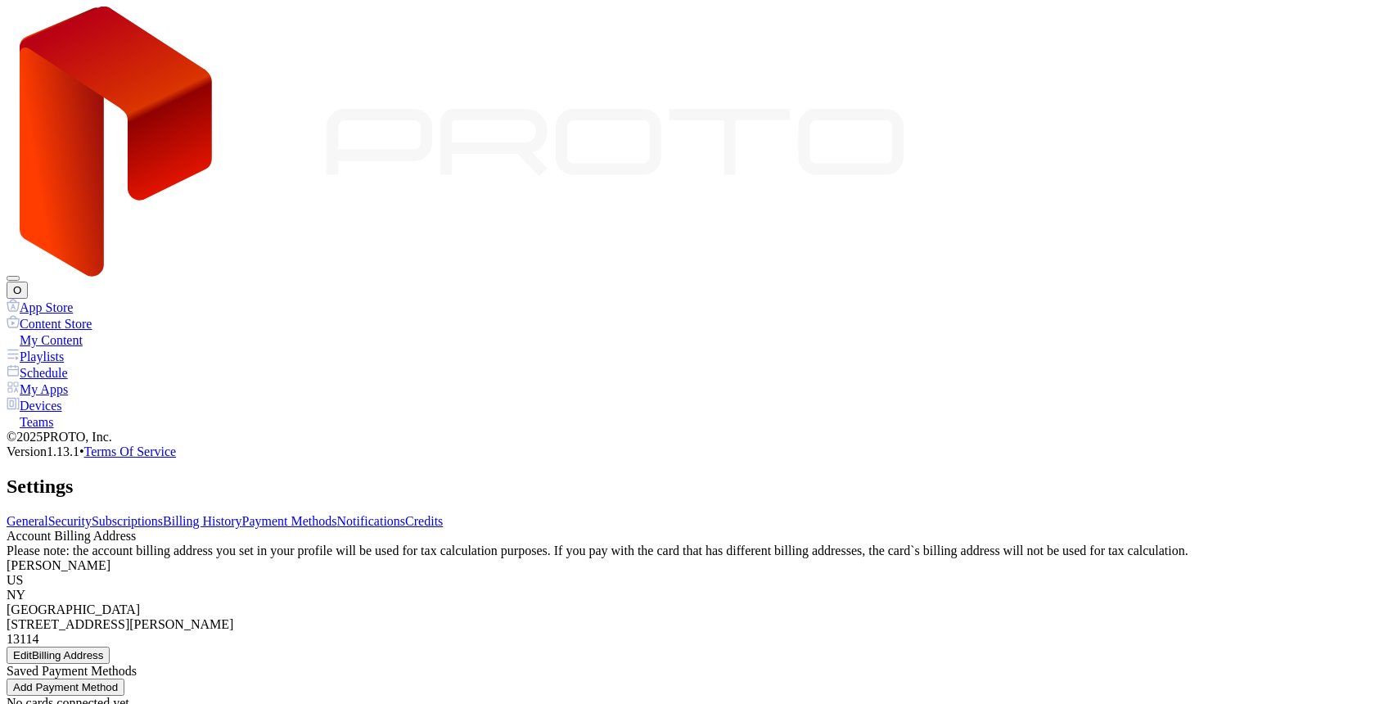
click at [406, 514] on link "Notifications" at bounding box center [371, 521] width 69 height 14
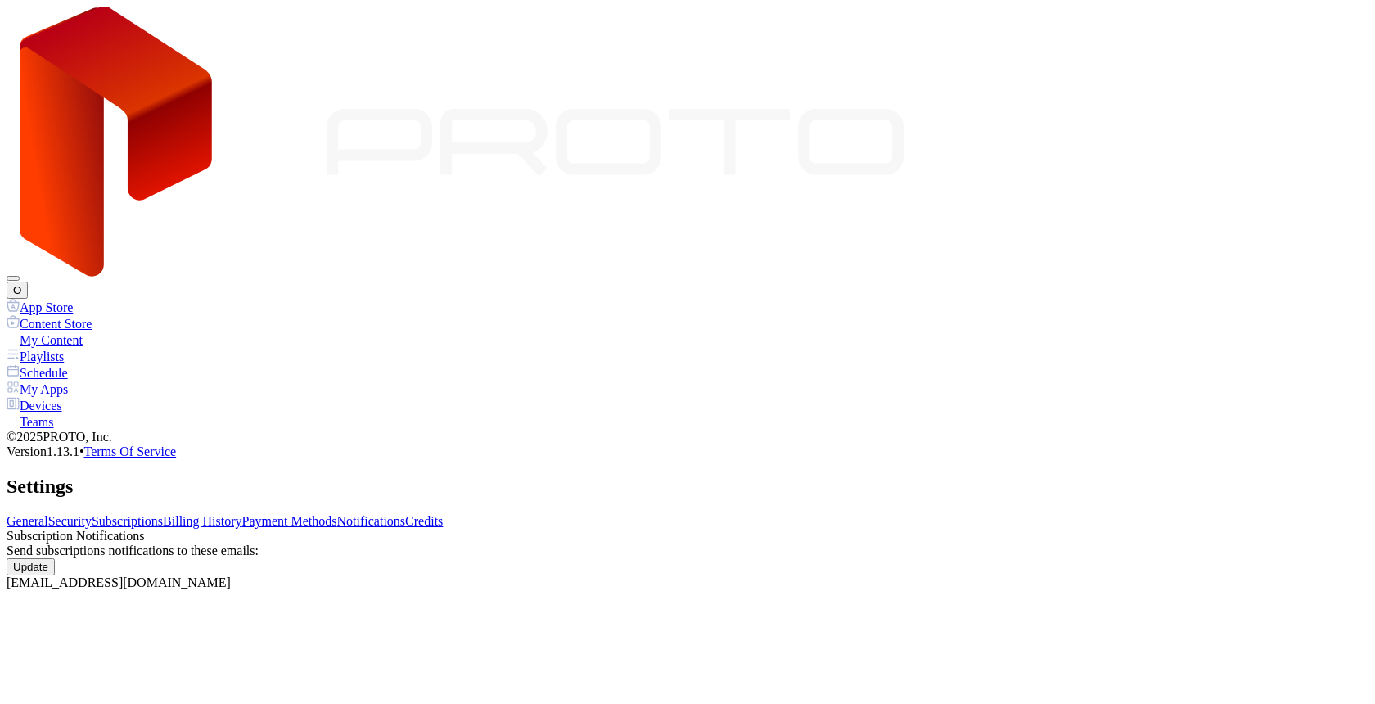
click at [241, 514] on link "Billing History" at bounding box center [202, 521] width 79 height 14
click at [163, 514] on link "Subscriptions" at bounding box center [127, 521] width 71 height 14
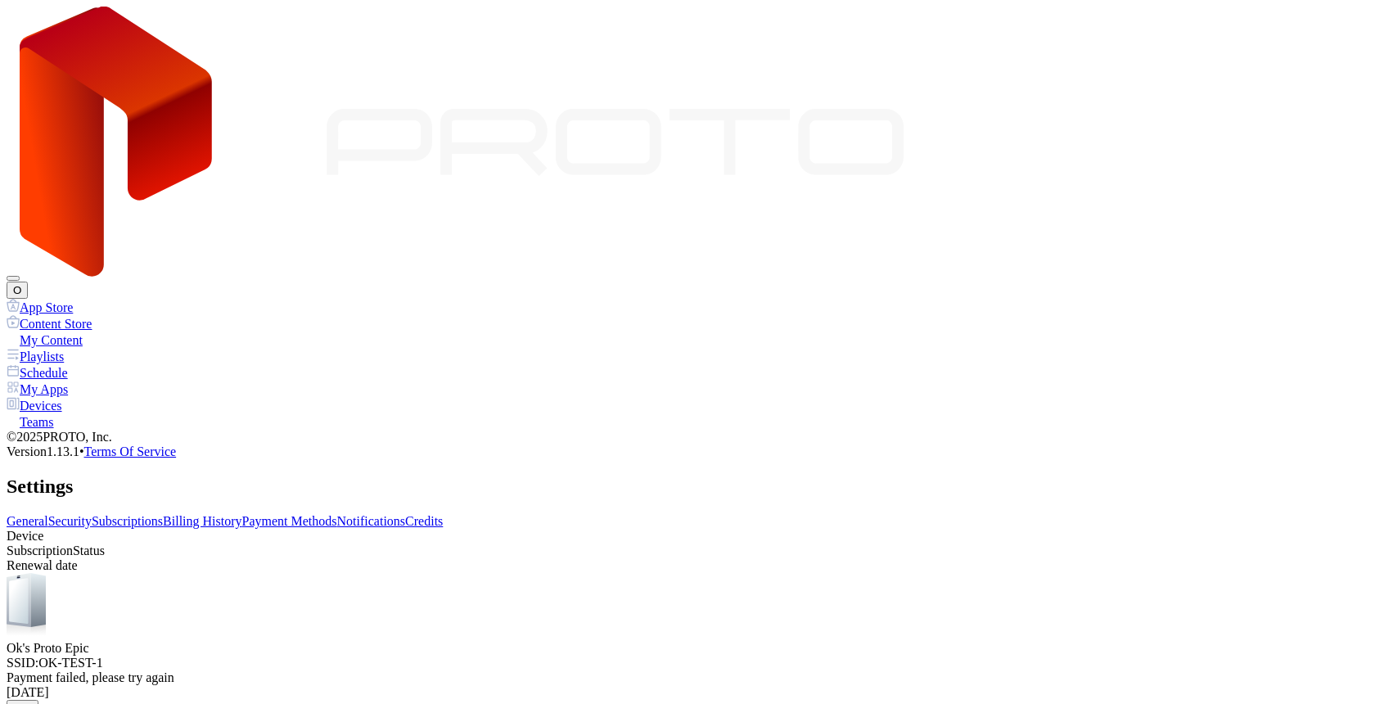
click at [86, 397] on div "Devices" at bounding box center [688, 405] width 1362 height 16
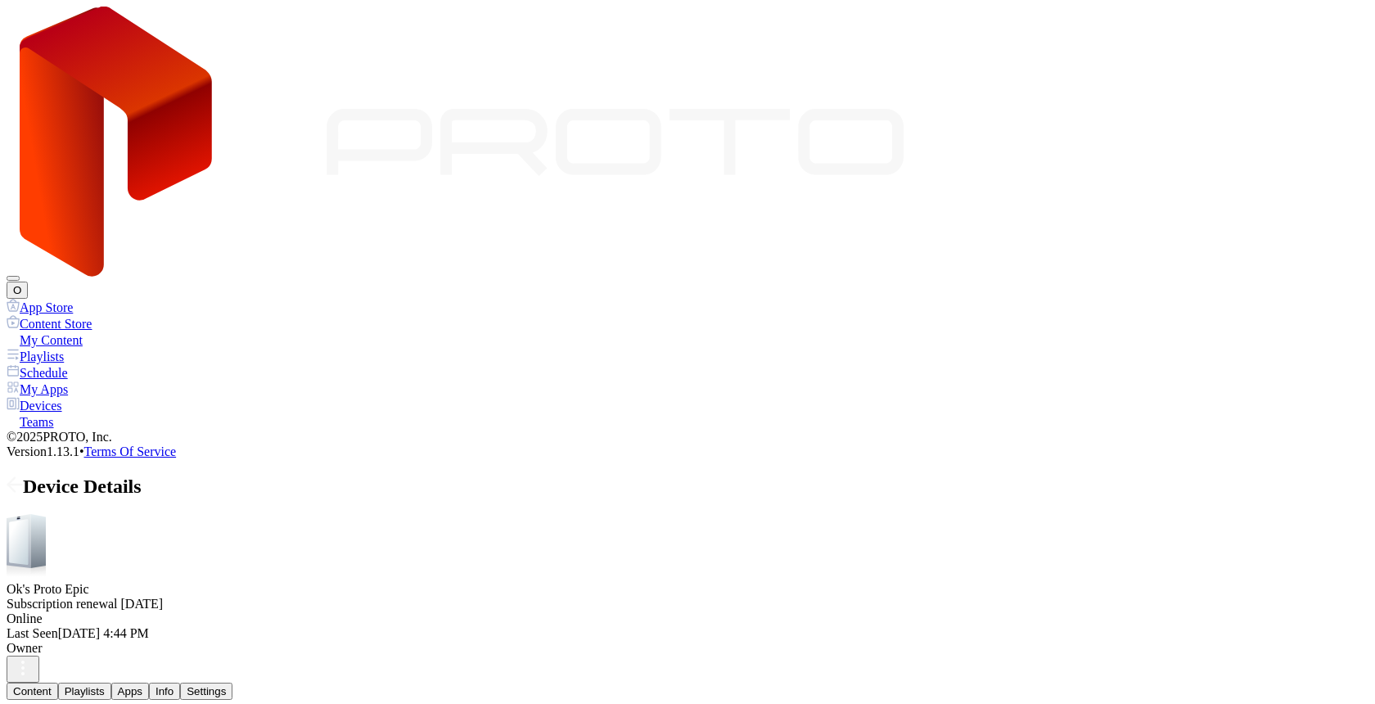
click at [23, 475] on span at bounding box center [15, 485] width 16 height 21
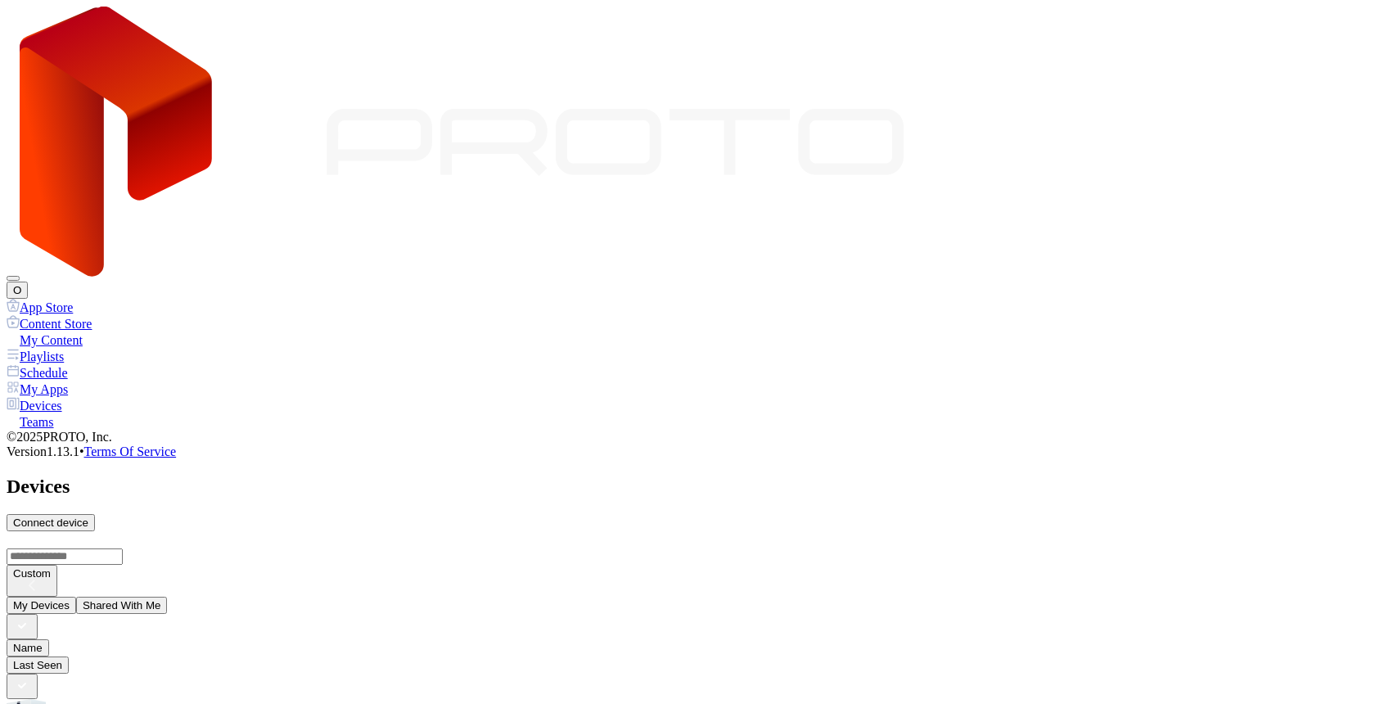
click at [1353, 36] on div "O" at bounding box center [688, 153] width 1362 height 292
click at [28, 281] on button "O" at bounding box center [17, 289] width 21 height 17
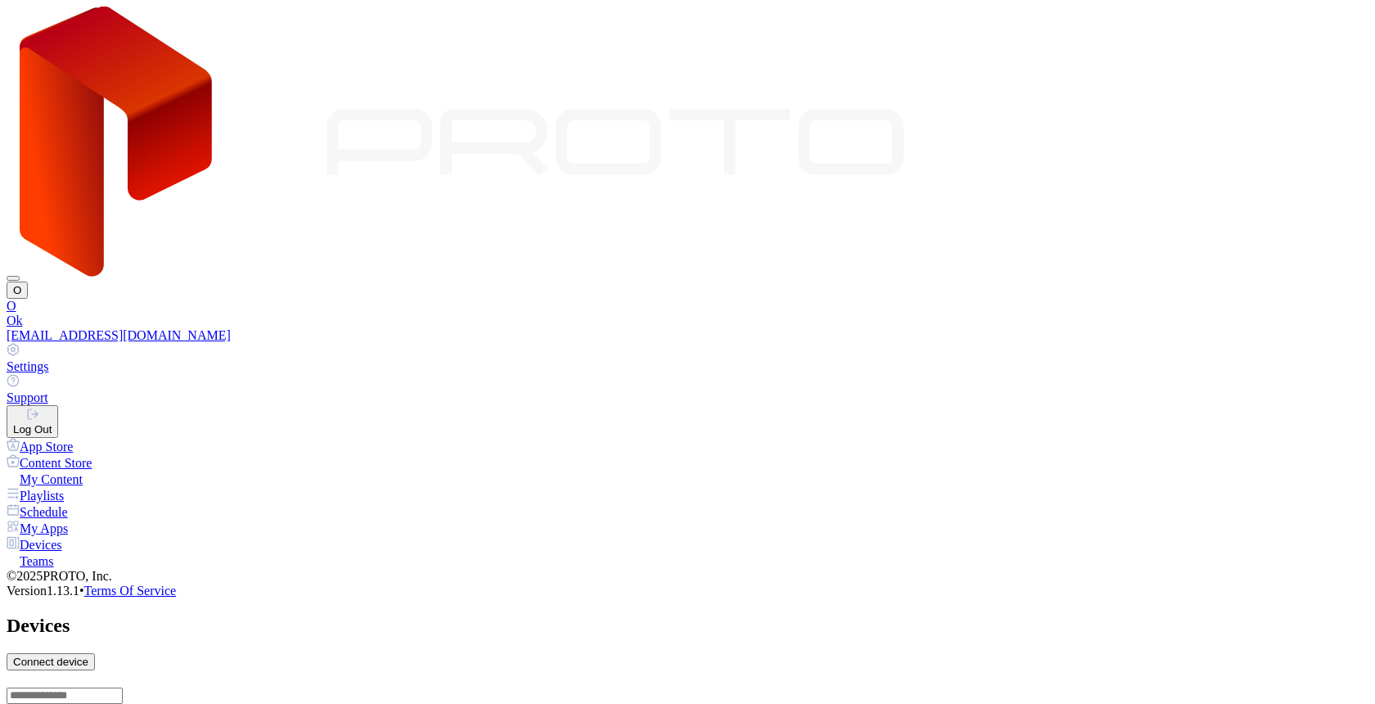
click at [1182, 359] on div "Settings" at bounding box center [688, 366] width 1362 height 15
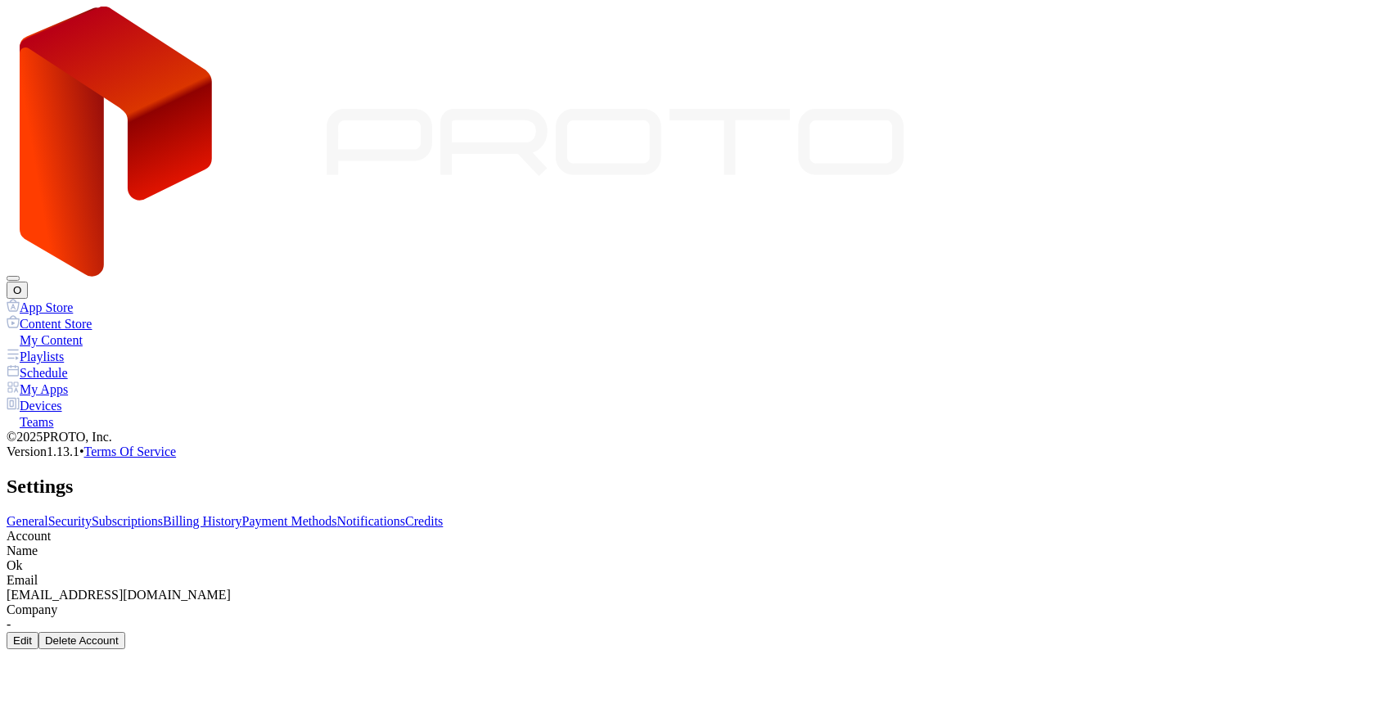
click at [241, 514] on link "Billing History" at bounding box center [202, 521] width 79 height 14
click at [163, 514] on link "Subscriptions" at bounding box center [127, 521] width 71 height 14
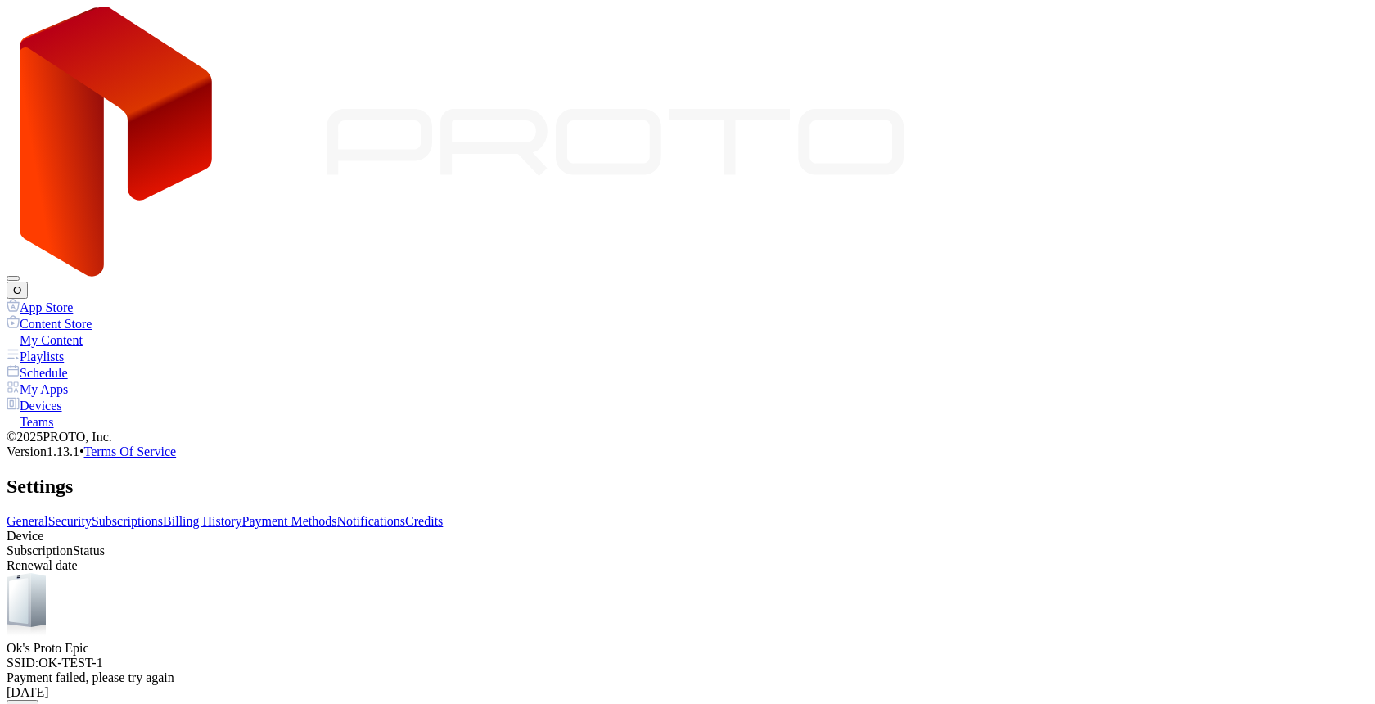
click at [32, 702] on div "Buy" at bounding box center [22, 708] width 19 height 12
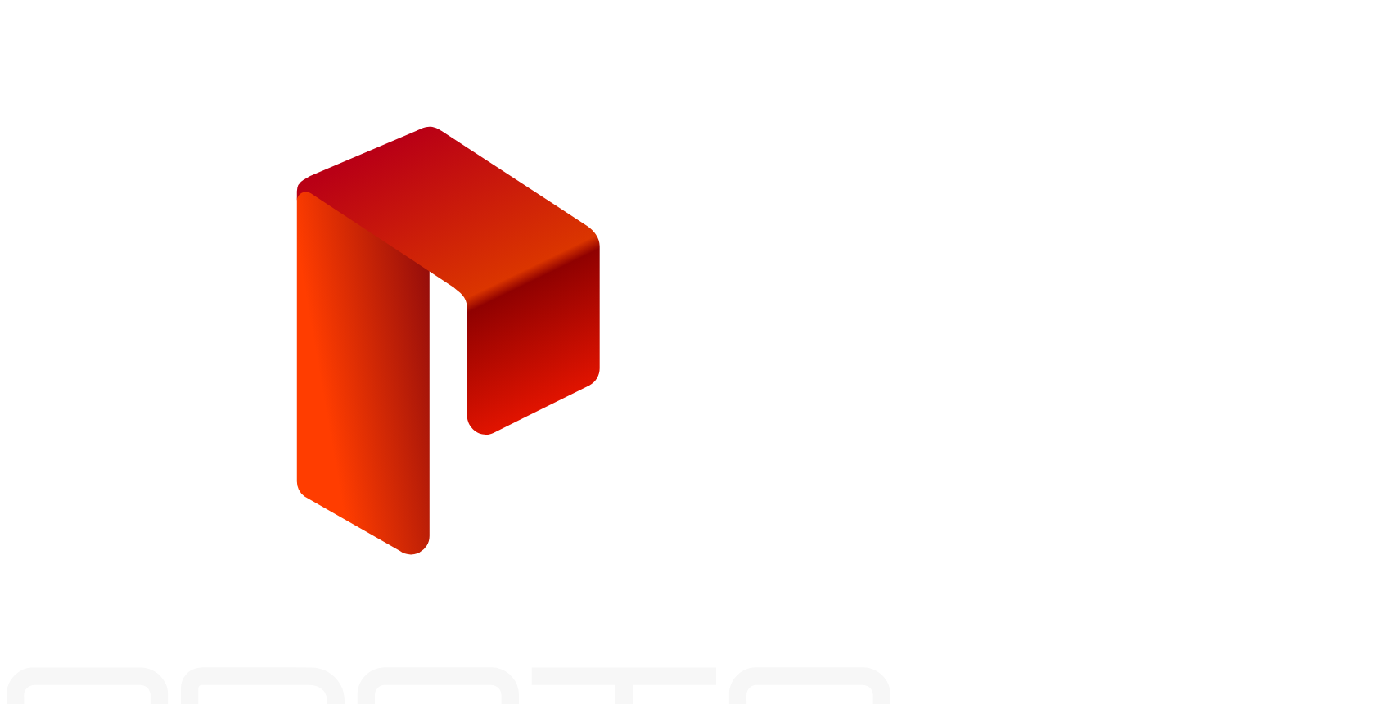
type input "**********"
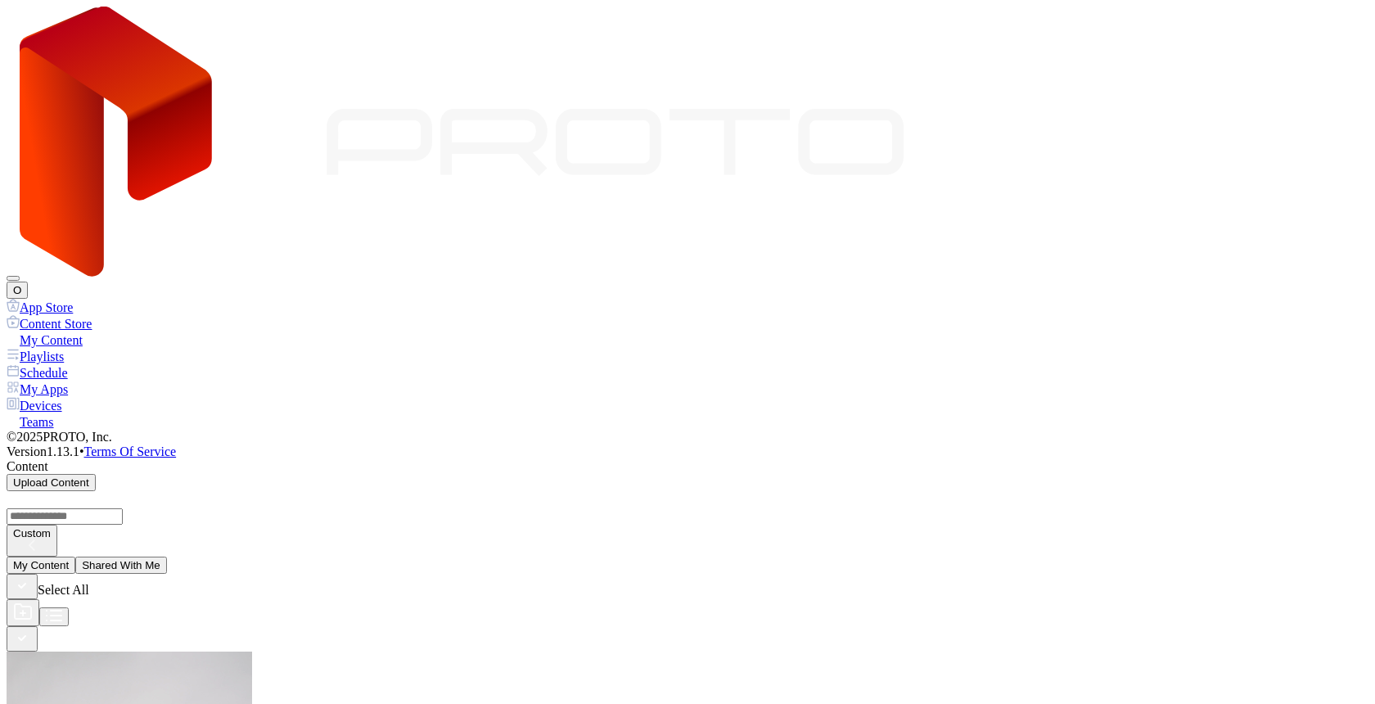
click at [75, 397] on div "Devices" at bounding box center [688, 405] width 1362 height 16
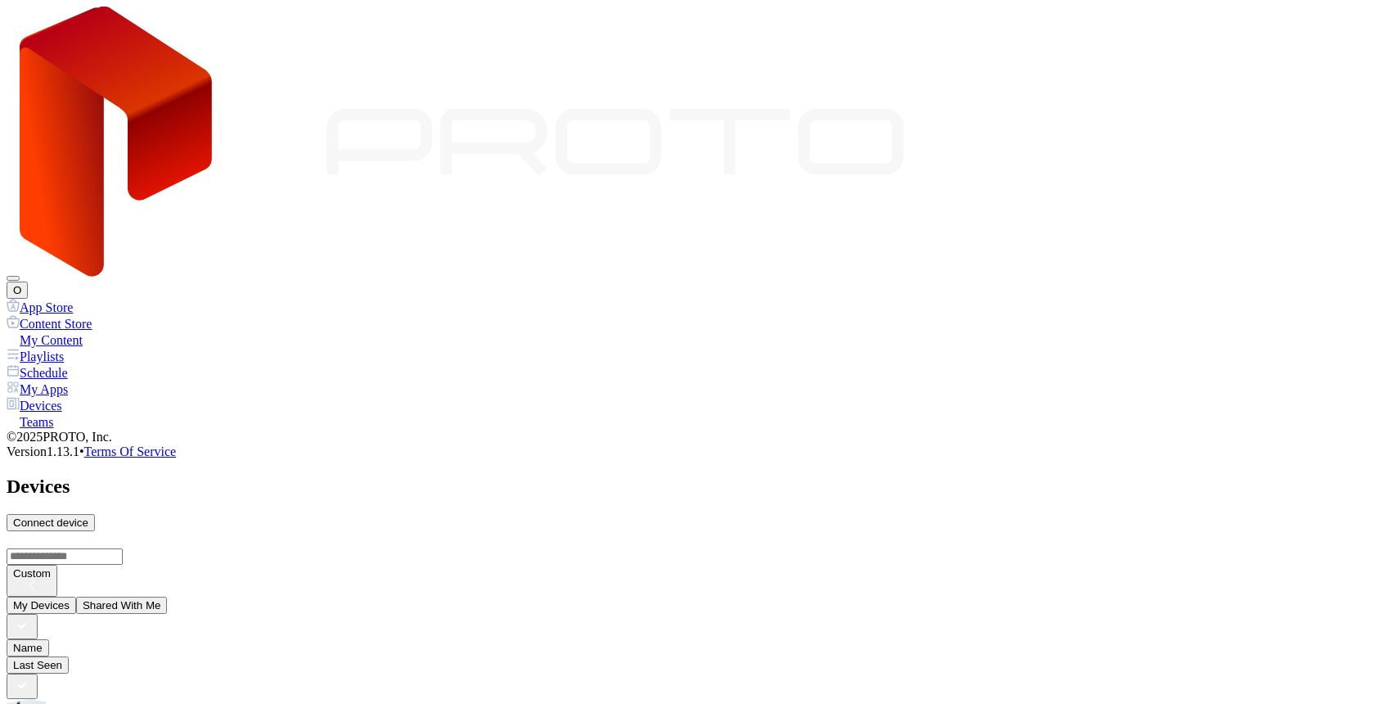
click at [28, 281] on button "O" at bounding box center [17, 289] width 21 height 17
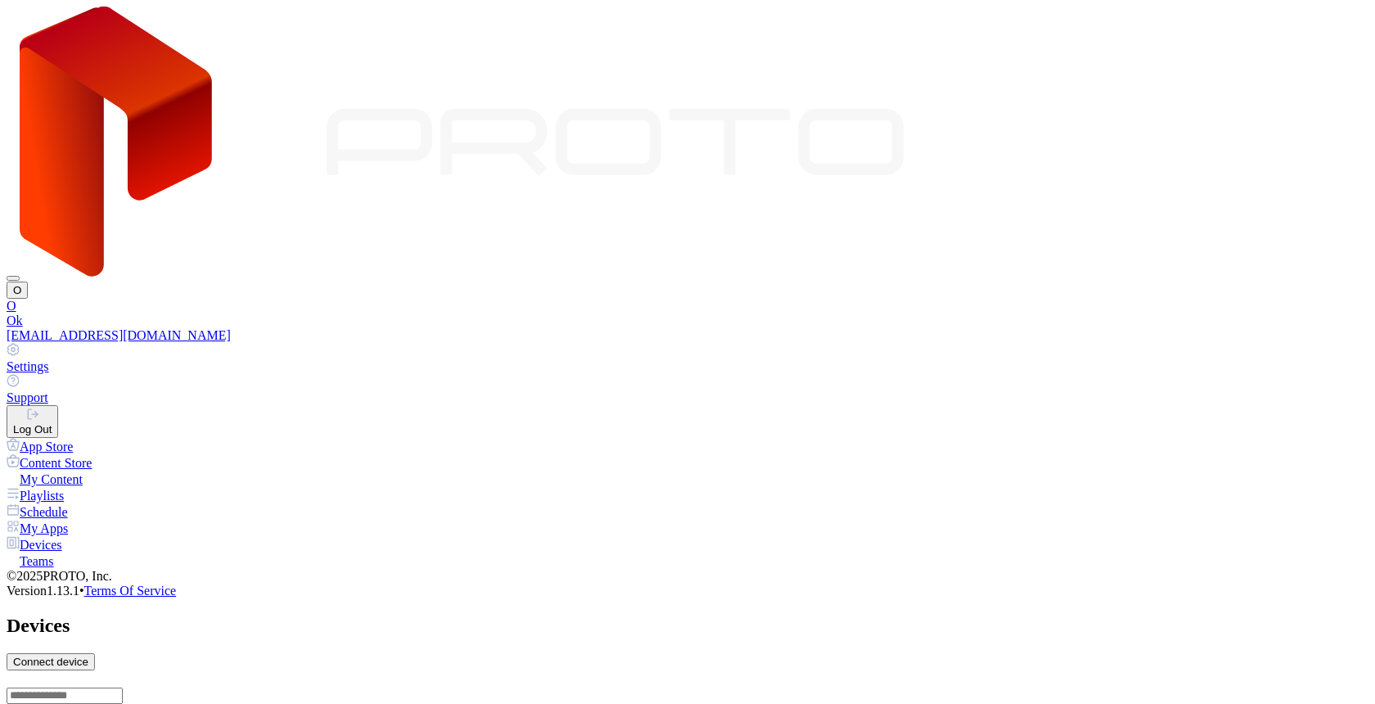
click at [1193, 343] on link "Settings" at bounding box center [688, 358] width 1362 height 31
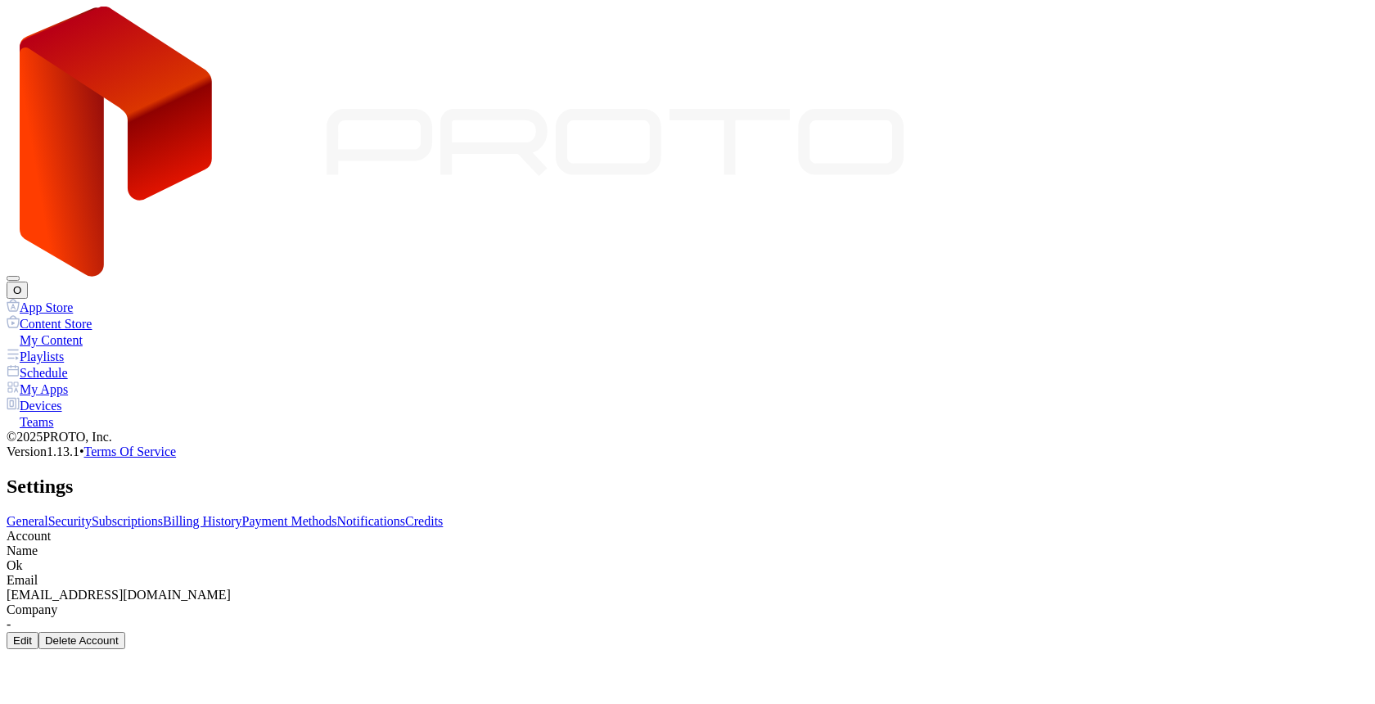
click at [163, 514] on link "Subscriptions" at bounding box center [127, 521] width 71 height 14
click at [493, 573] on div "Ok's Proto Epic SSID: OK-TEST-1" at bounding box center [688, 621] width 1362 height 97
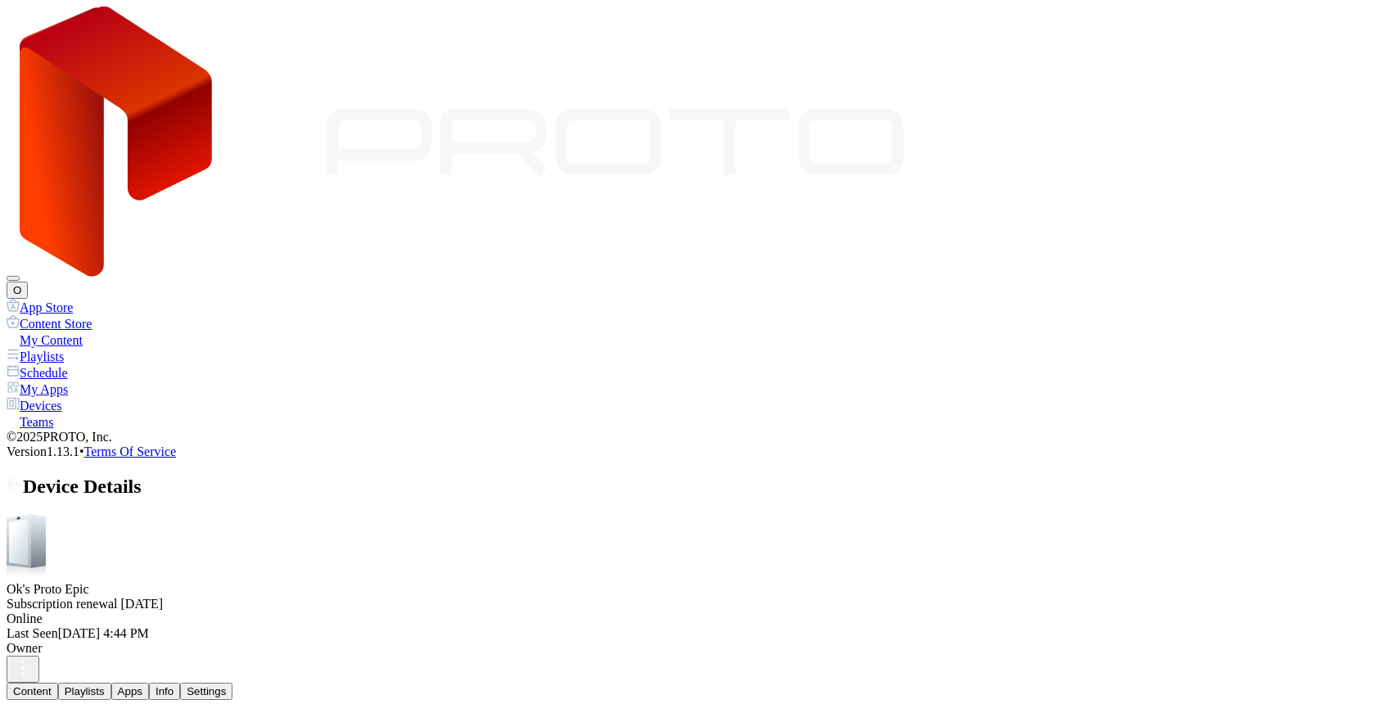
click at [23, 476] on icon at bounding box center [15, 484] width 16 height 16
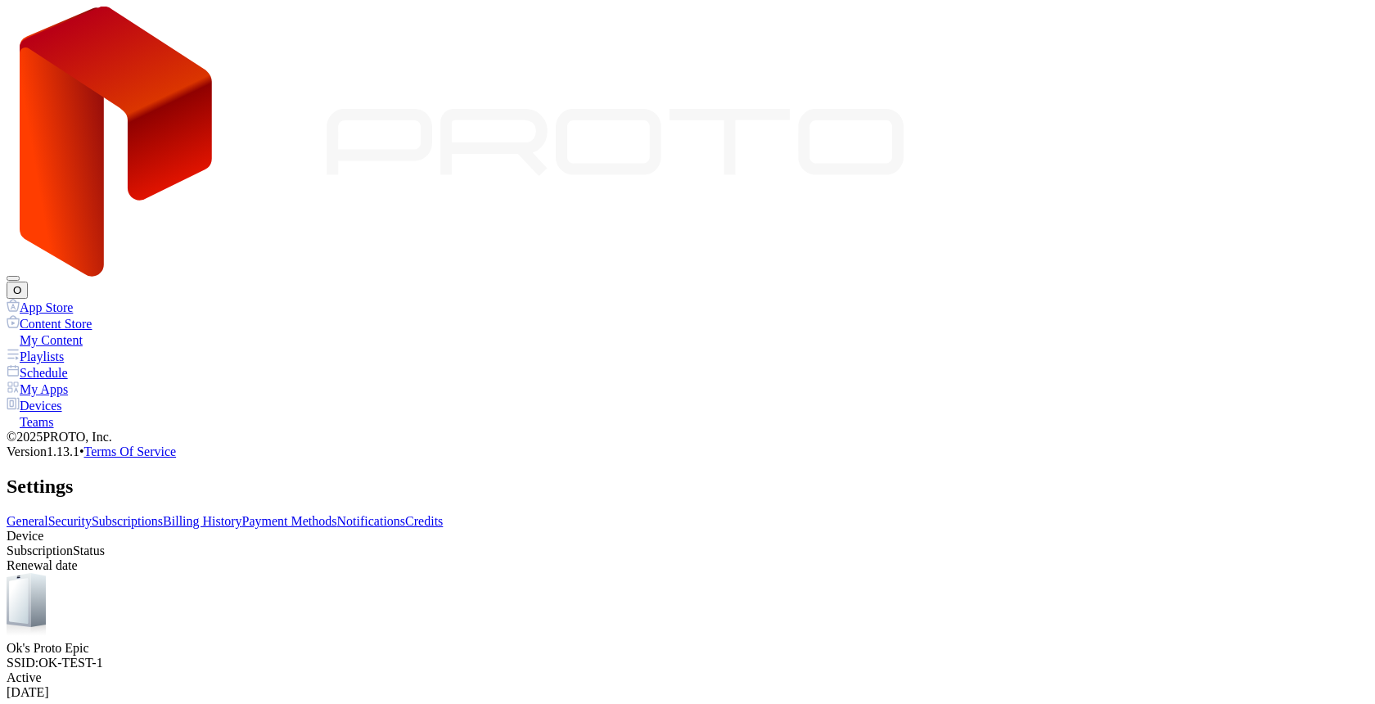
click at [519, 514] on div "General Security Subscriptions Billing History Payment Methods Notifications Cr…" at bounding box center [688, 607] width 1362 height 186
click at [241, 514] on link "Billing History" at bounding box center [202, 521] width 79 height 14
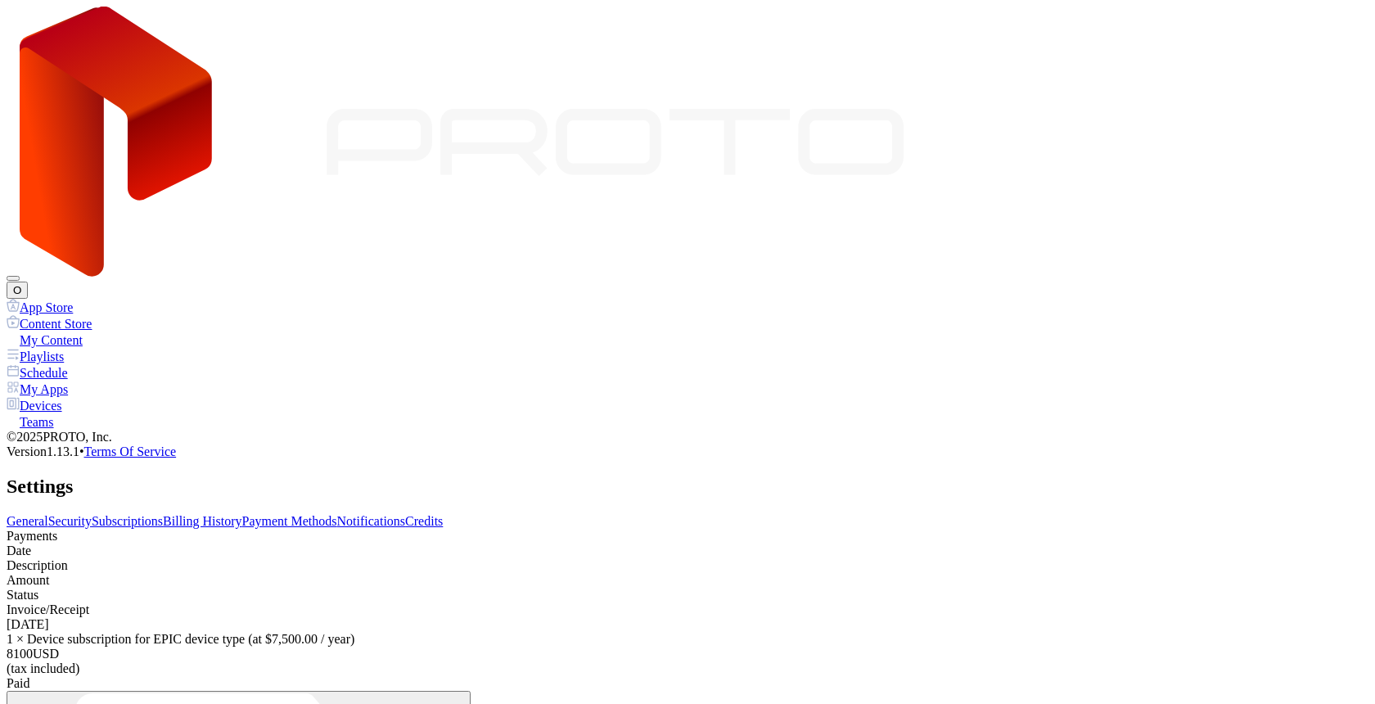
click at [337, 514] on link "Payment Methods" at bounding box center [289, 521] width 95 height 14
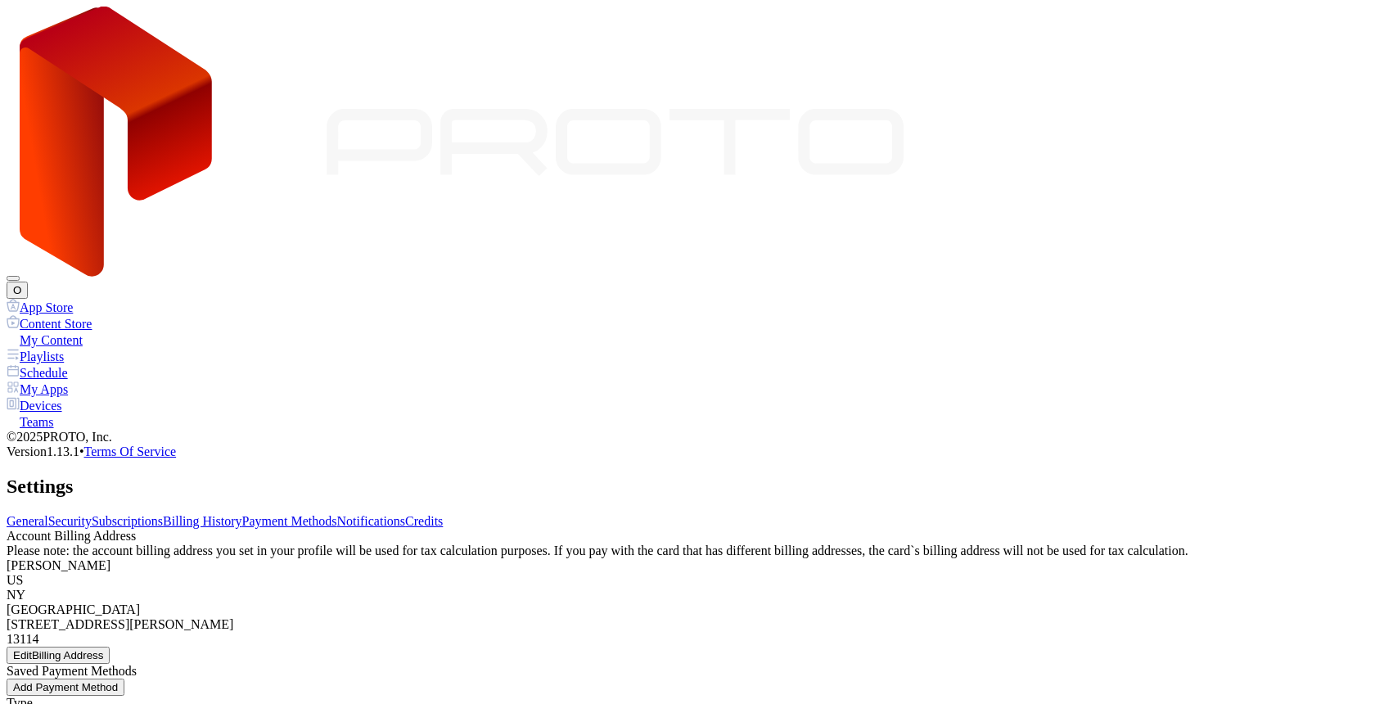
click at [118, 681] on div "Add Payment Method" at bounding box center [65, 687] width 105 height 12
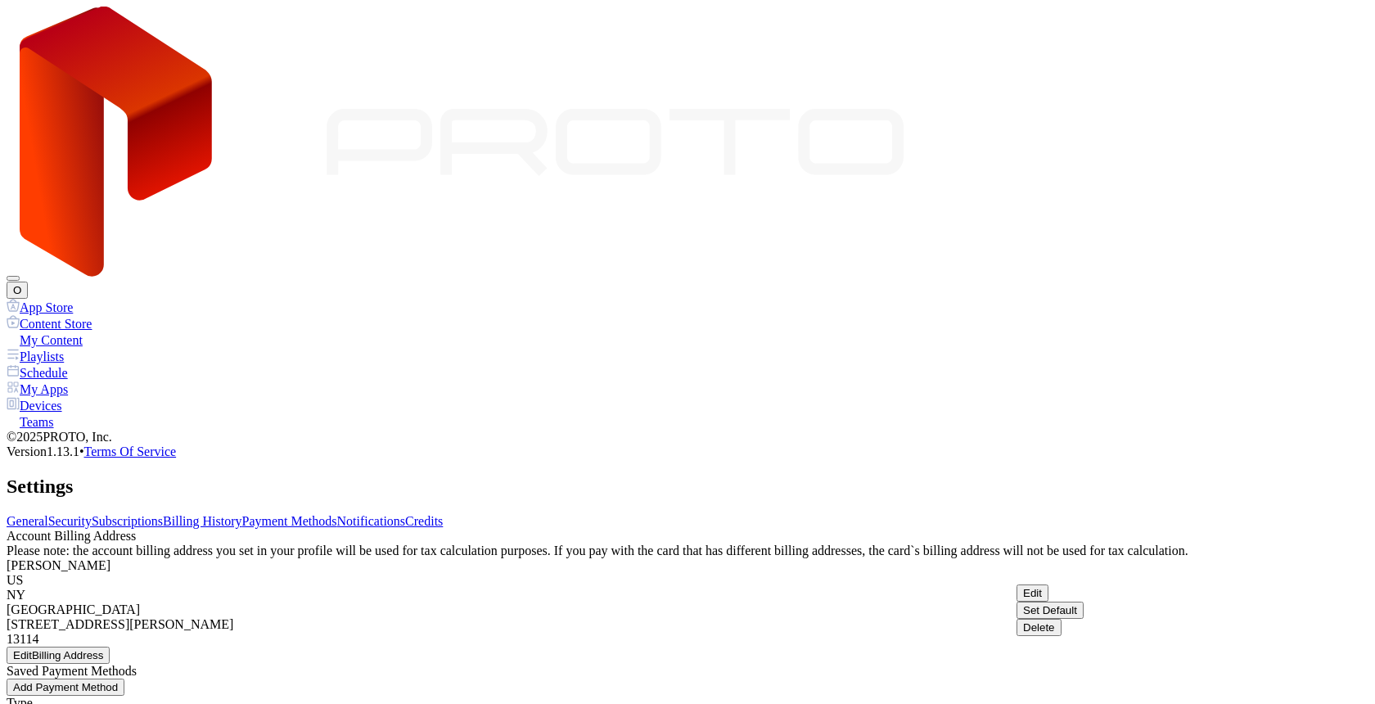
click at [1061, 619] on button "Delete" at bounding box center [1038, 627] width 45 height 17
click at [241, 514] on link "Billing History" at bounding box center [202, 521] width 79 height 14
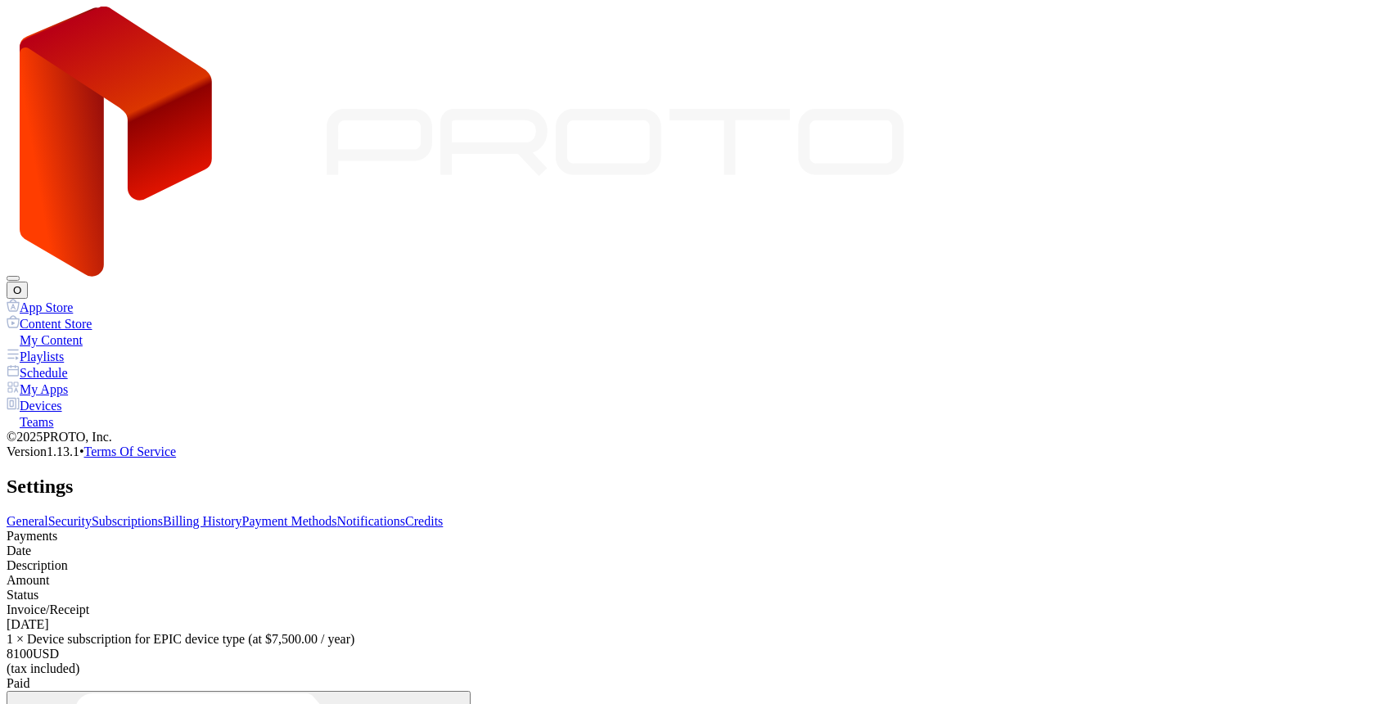
click at [337, 514] on link "Payment Methods" at bounding box center [289, 521] width 95 height 14
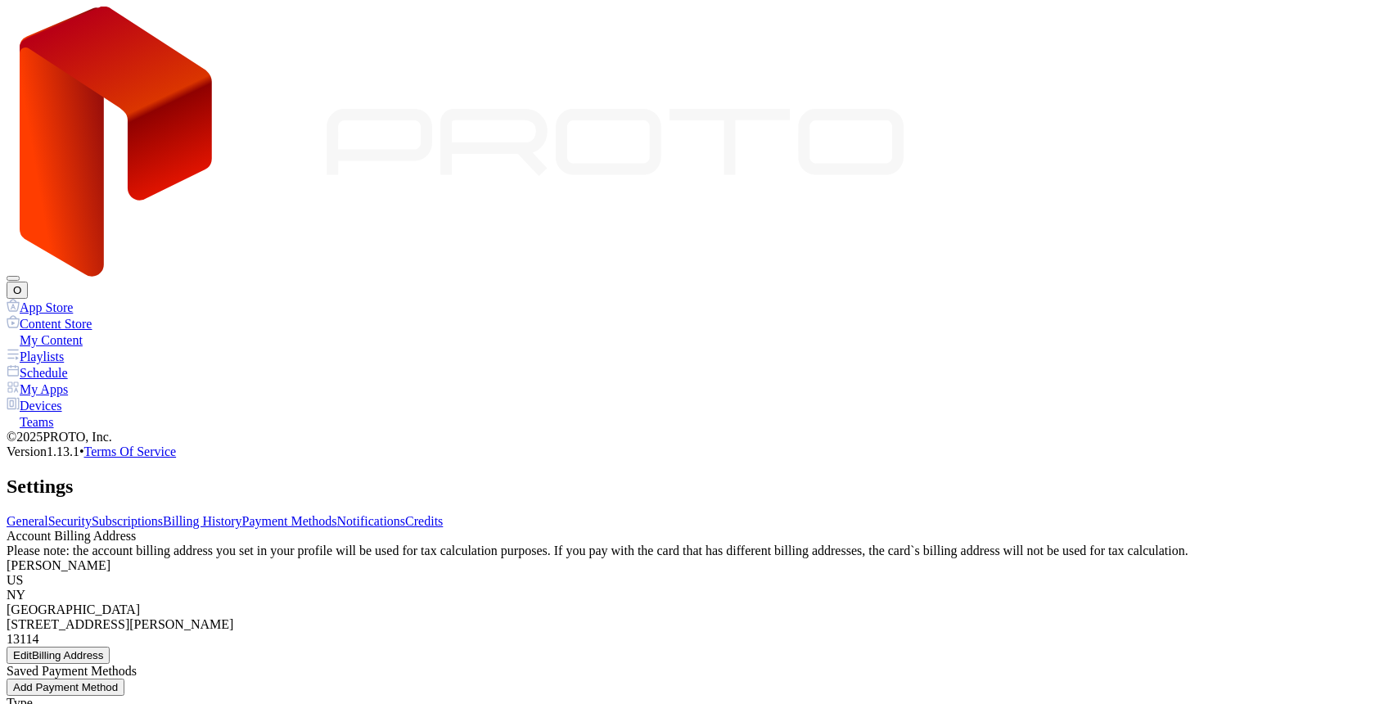
click at [163, 514] on link "Subscriptions" at bounding box center [127, 521] width 71 height 14
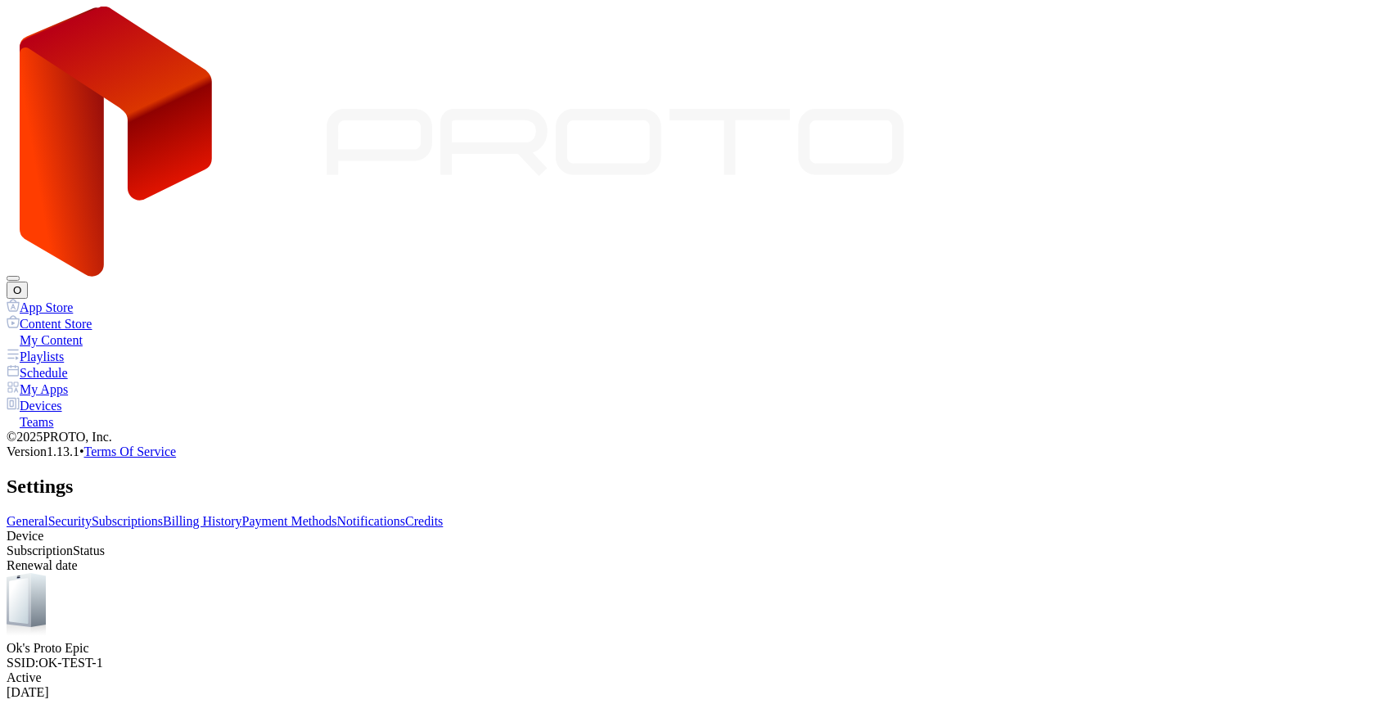
click at [241, 514] on link "Billing History" at bounding box center [202, 521] width 79 height 14
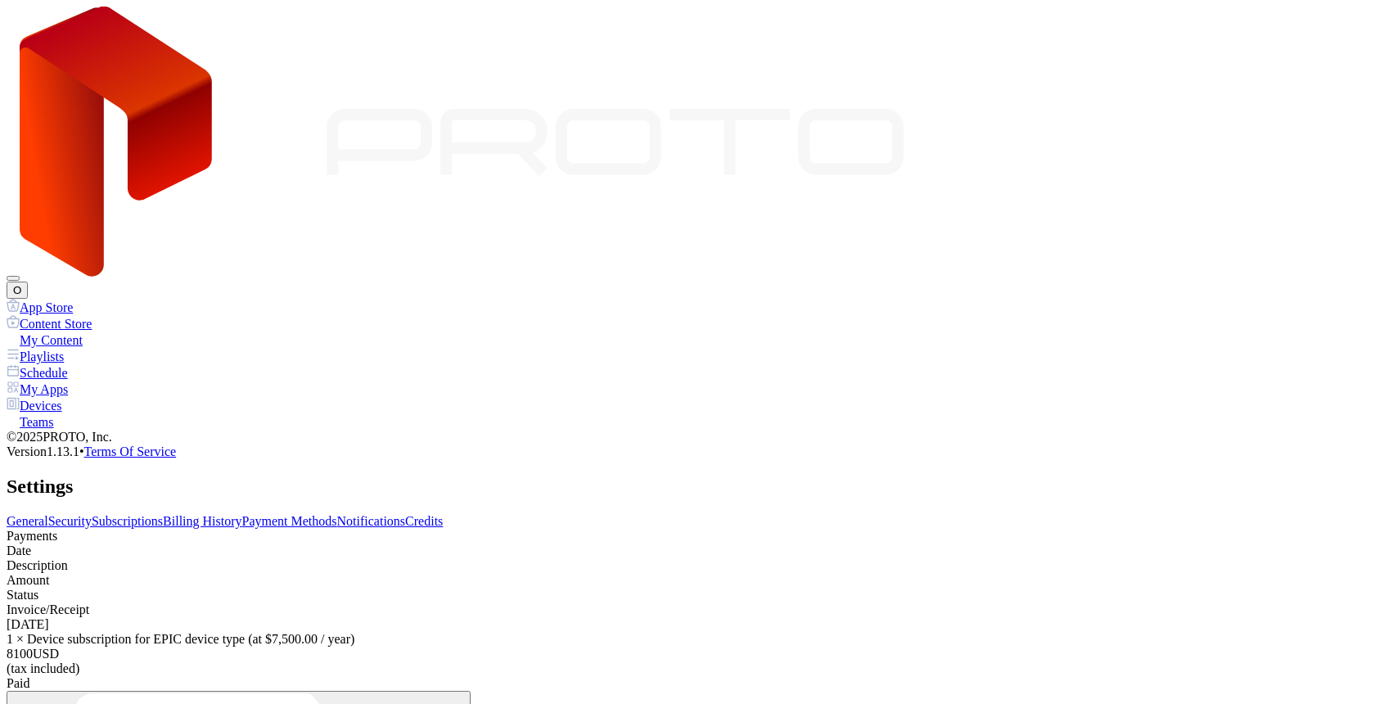
click at [163, 514] on link "Subscriptions" at bounding box center [127, 521] width 71 height 14
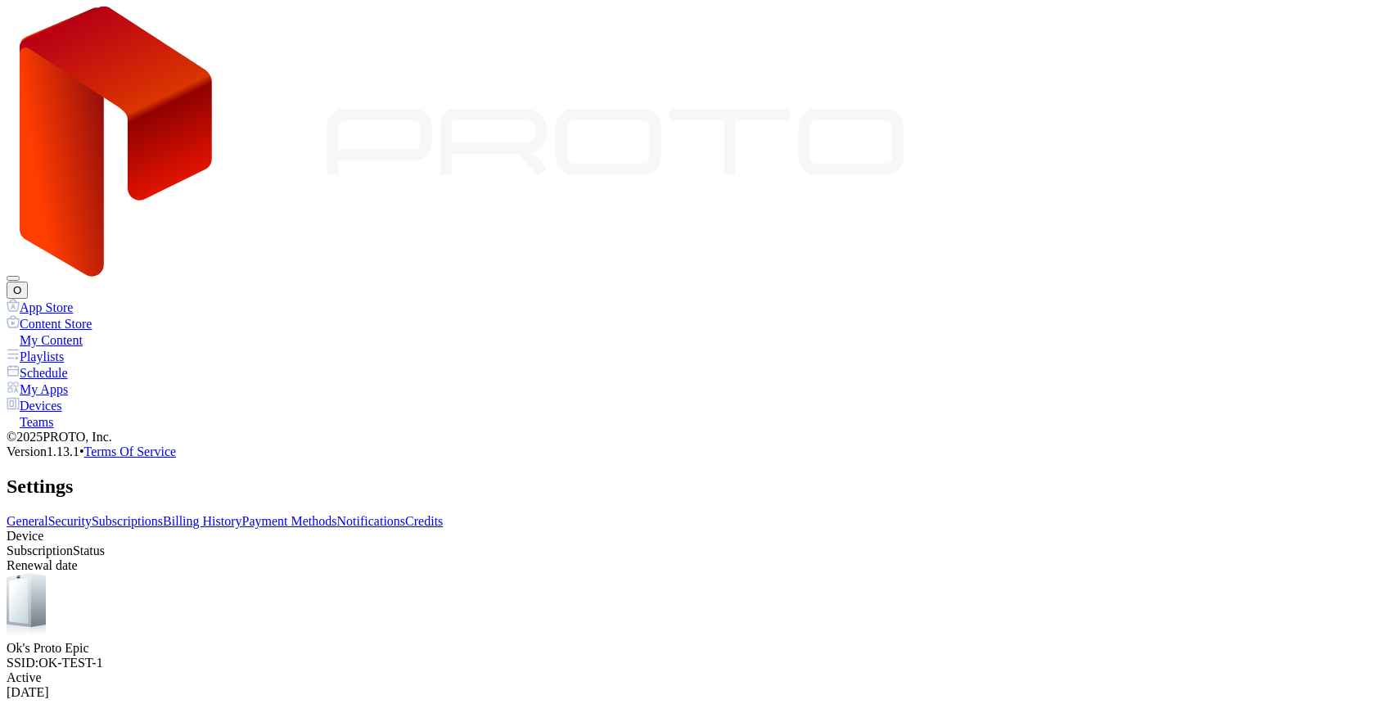
click at [337, 514] on link "Payment Methods" at bounding box center [289, 521] width 95 height 14
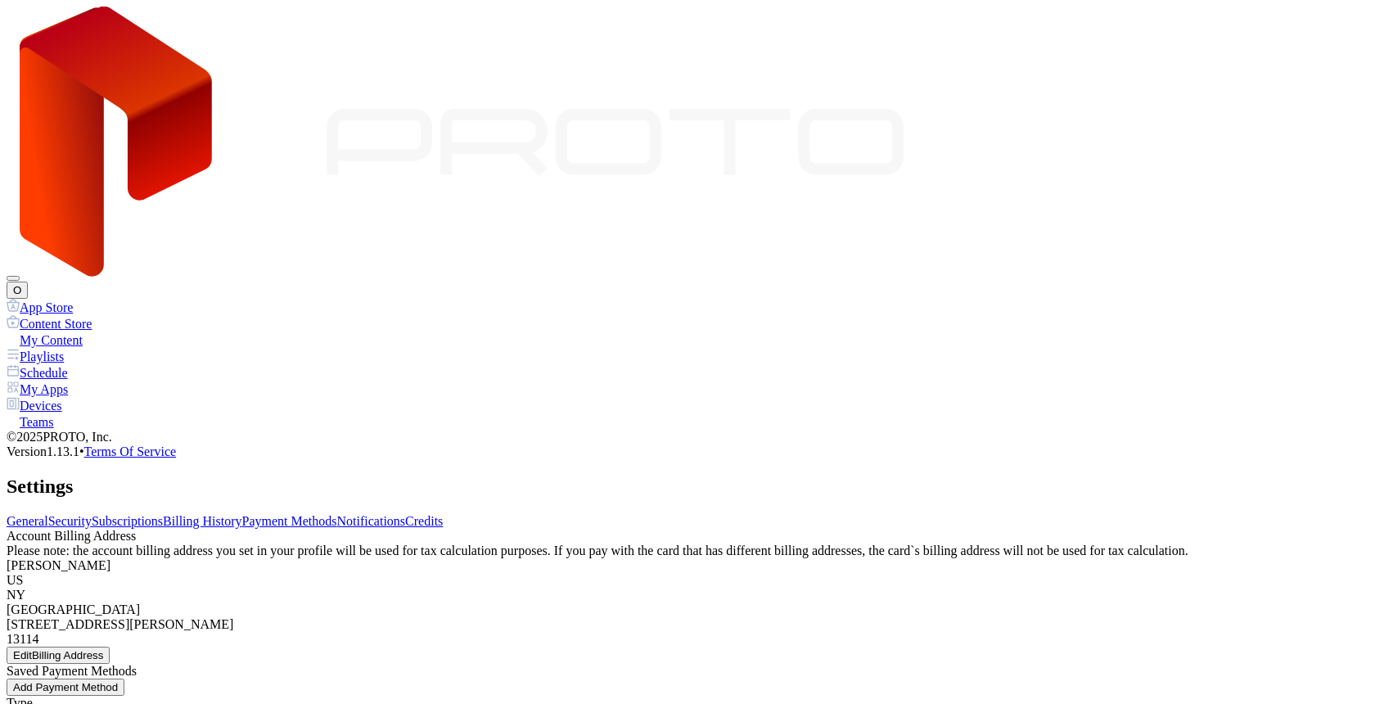
click at [241, 514] on link "Billing History" at bounding box center [202, 521] width 79 height 14
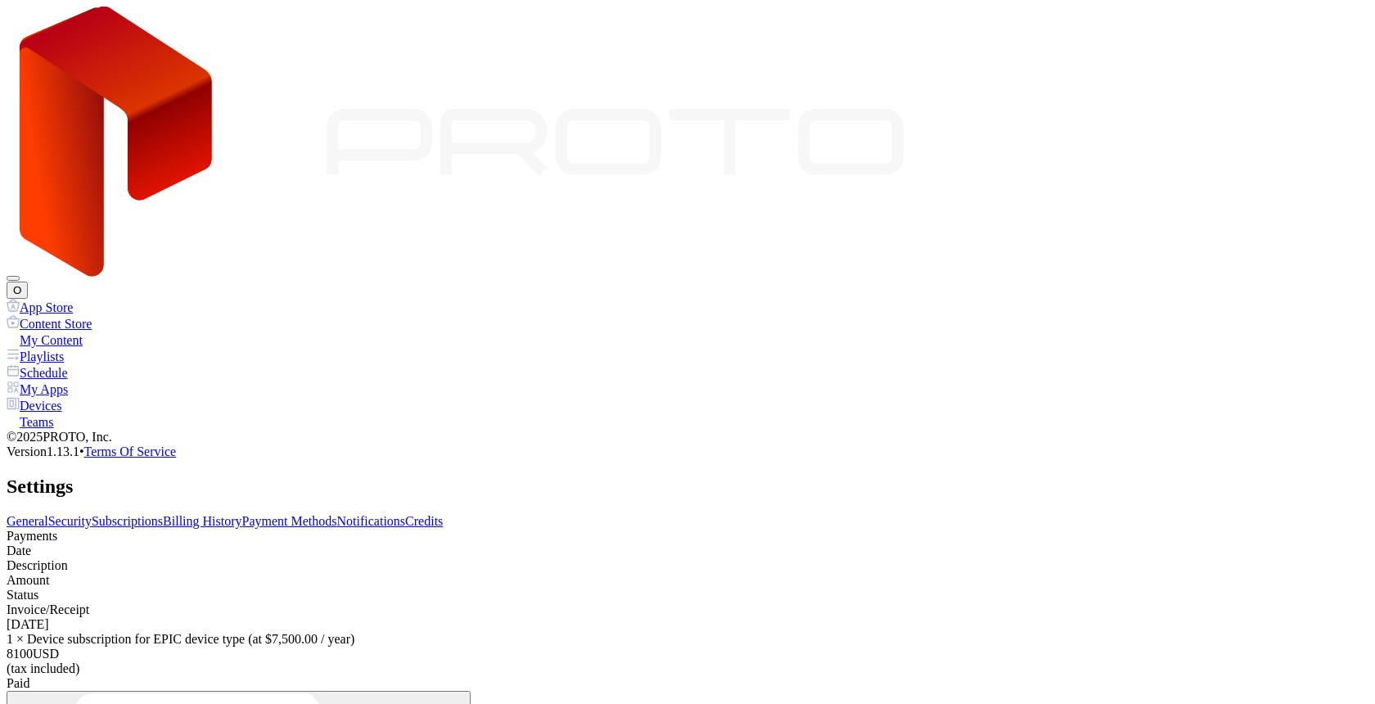
click at [163, 514] on link "Subscriptions" at bounding box center [127, 521] width 71 height 14
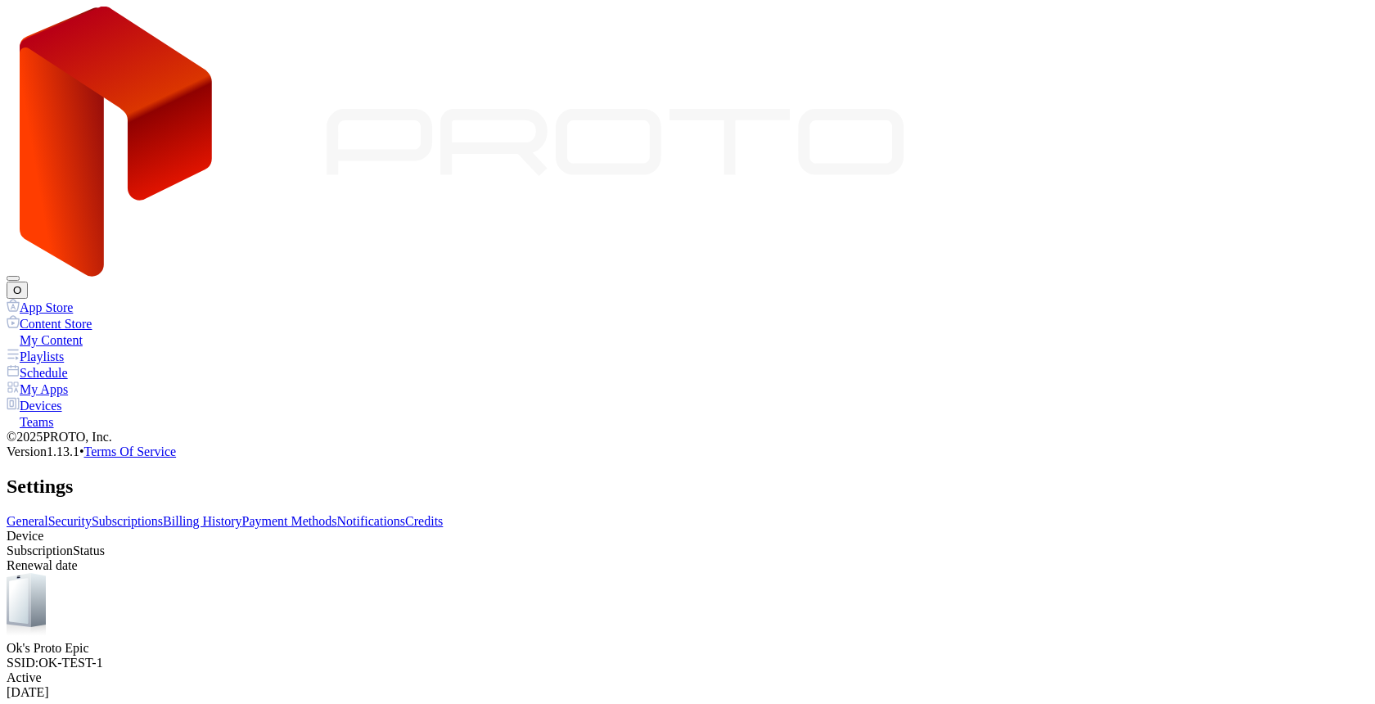
click at [337, 514] on link "Payment Methods" at bounding box center [289, 521] width 95 height 14
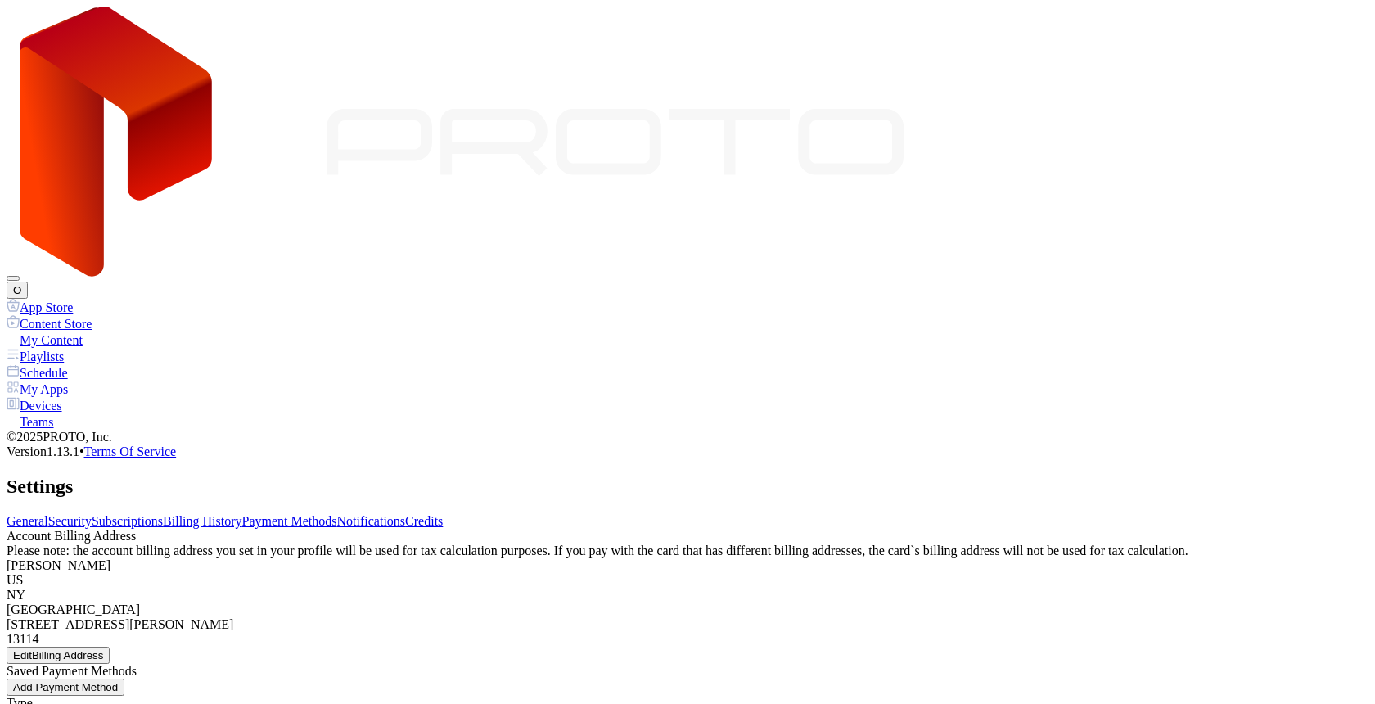
click at [241, 514] on link "Billing History" at bounding box center [202, 521] width 79 height 14
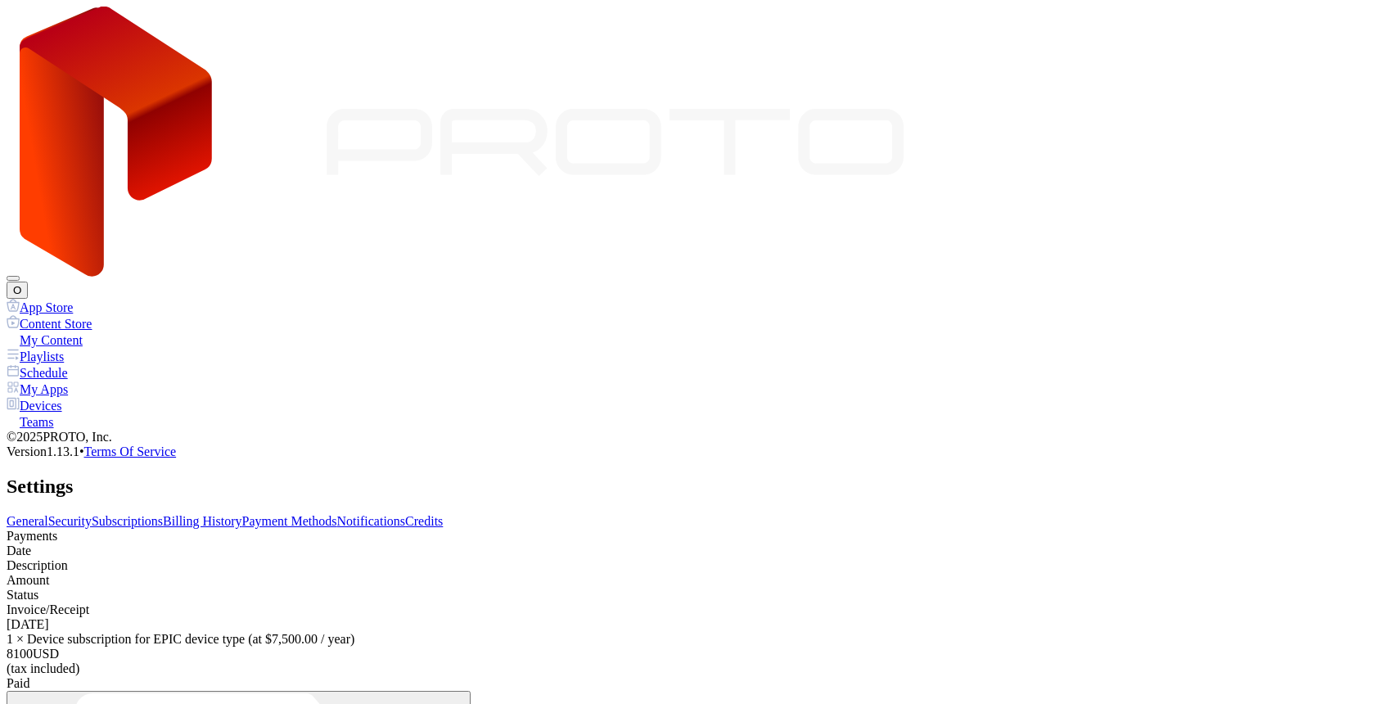
click at [337, 514] on link "Payment Methods" at bounding box center [289, 521] width 95 height 14
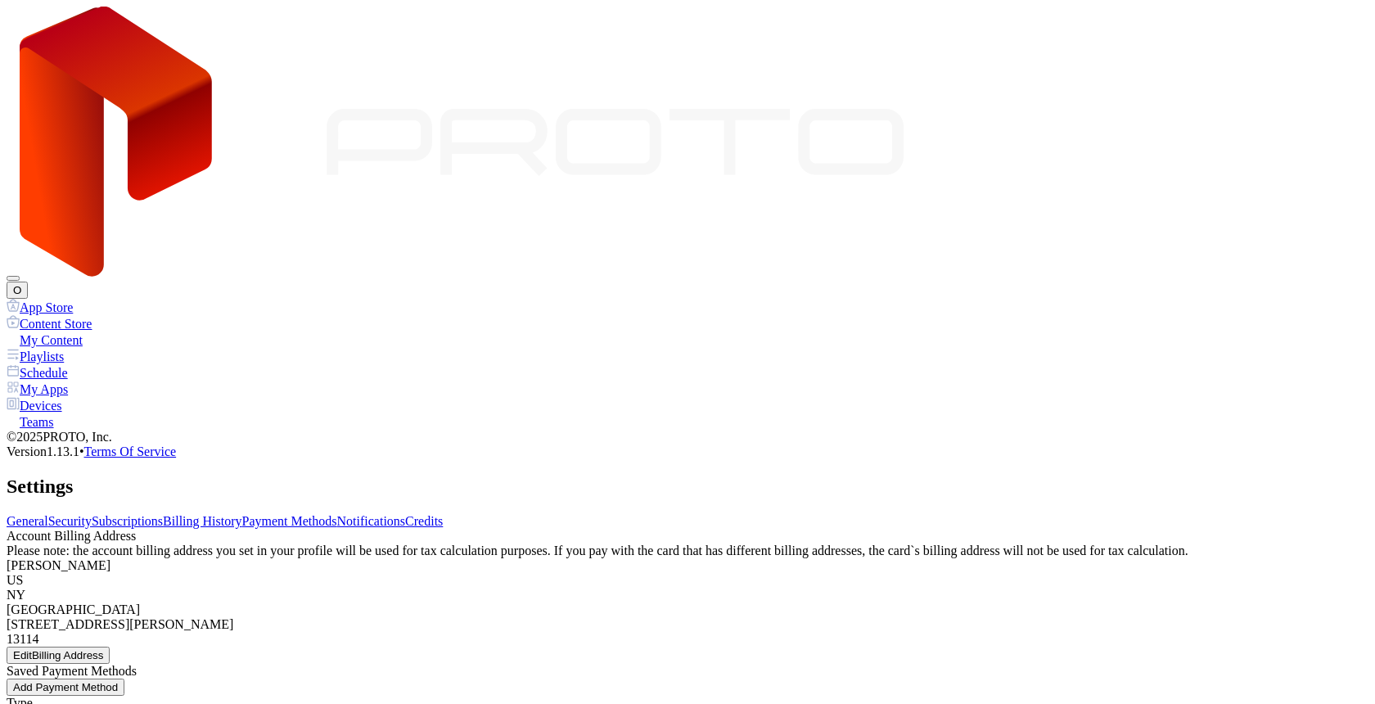
click at [118, 681] on div "Add Payment Method" at bounding box center [65, 687] width 105 height 12
click at [163, 514] on link "Subscriptions" at bounding box center [127, 521] width 71 height 14
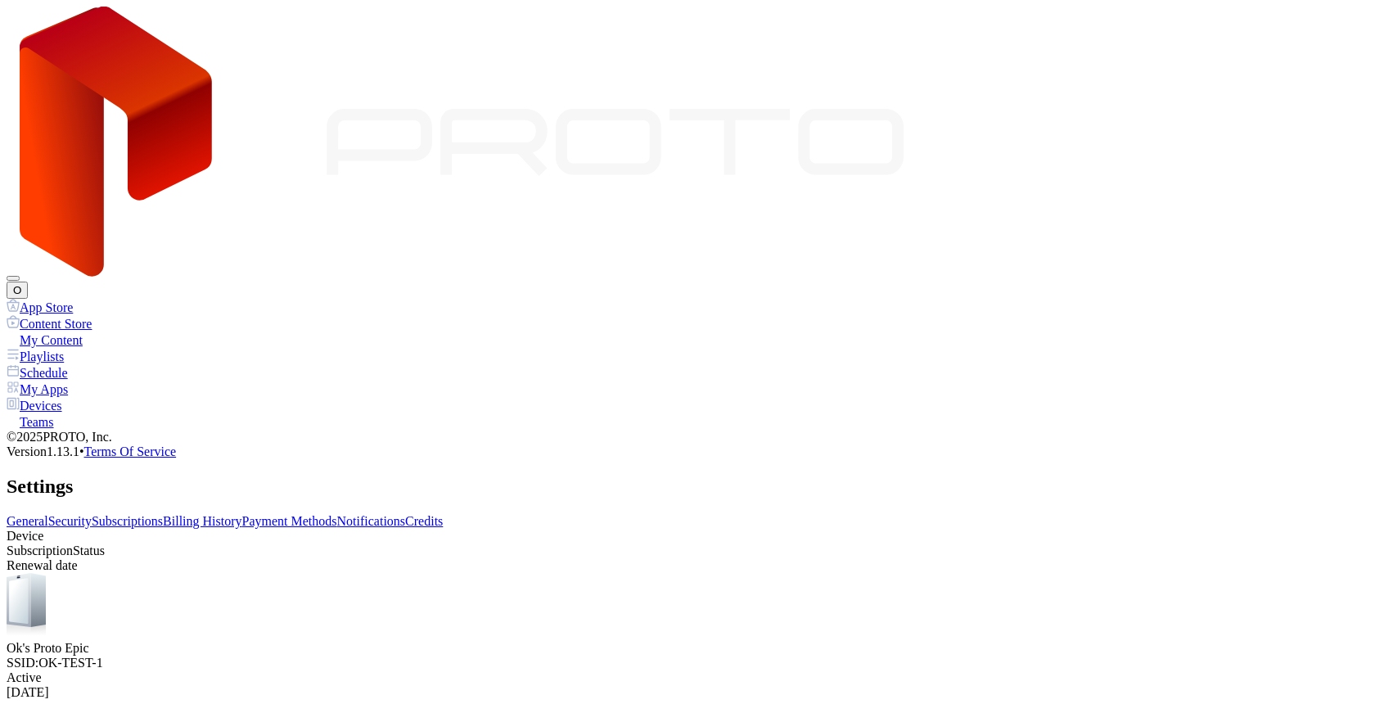
click at [109, 397] on div "Devices" at bounding box center [688, 405] width 1362 height 16
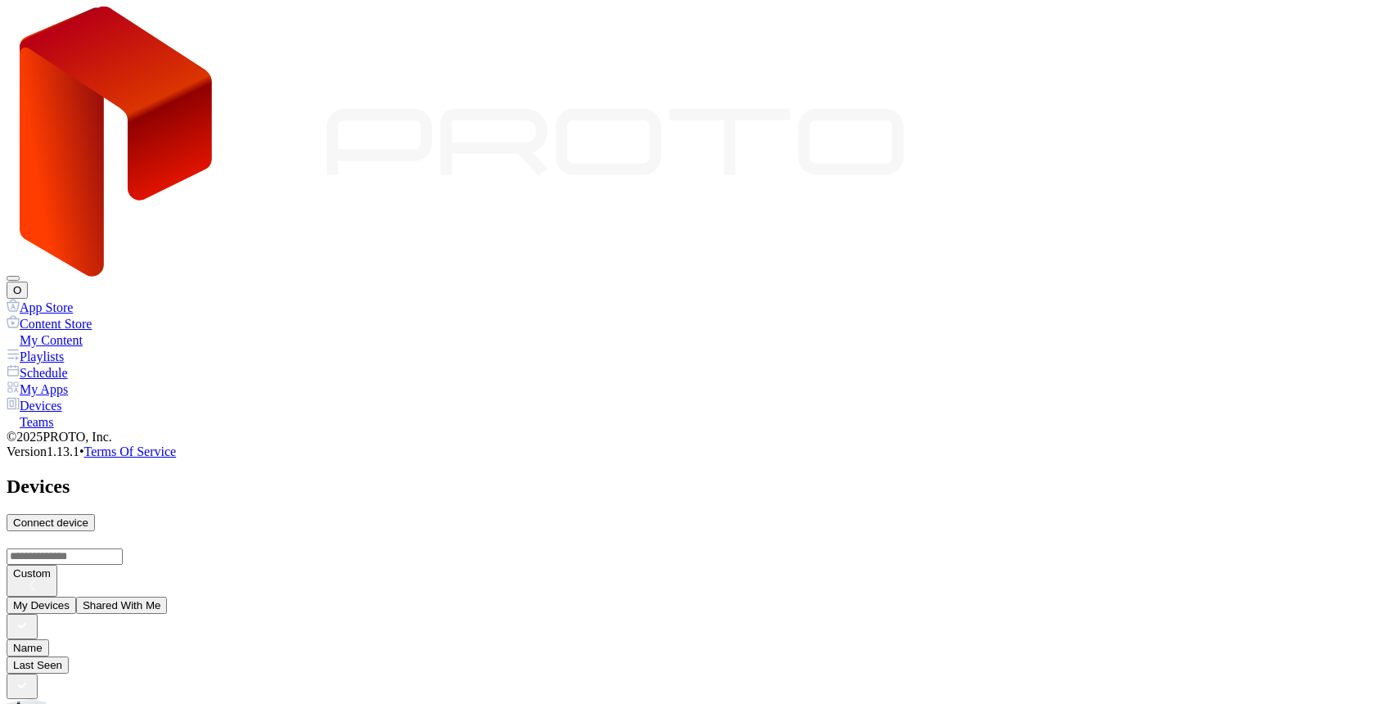
click at [88, 516] on div "Connect device" at bounding box center [50, 522] width 75 height 12
type input "*"
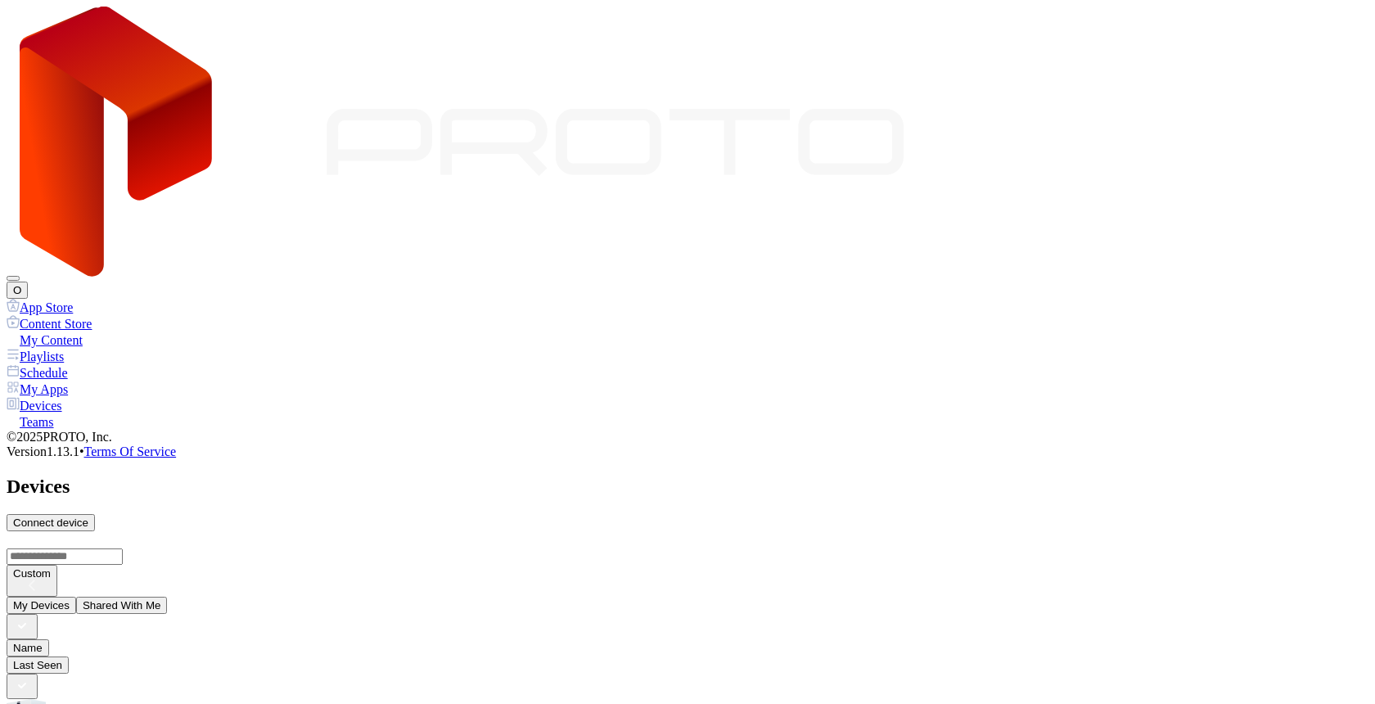
type input "*"
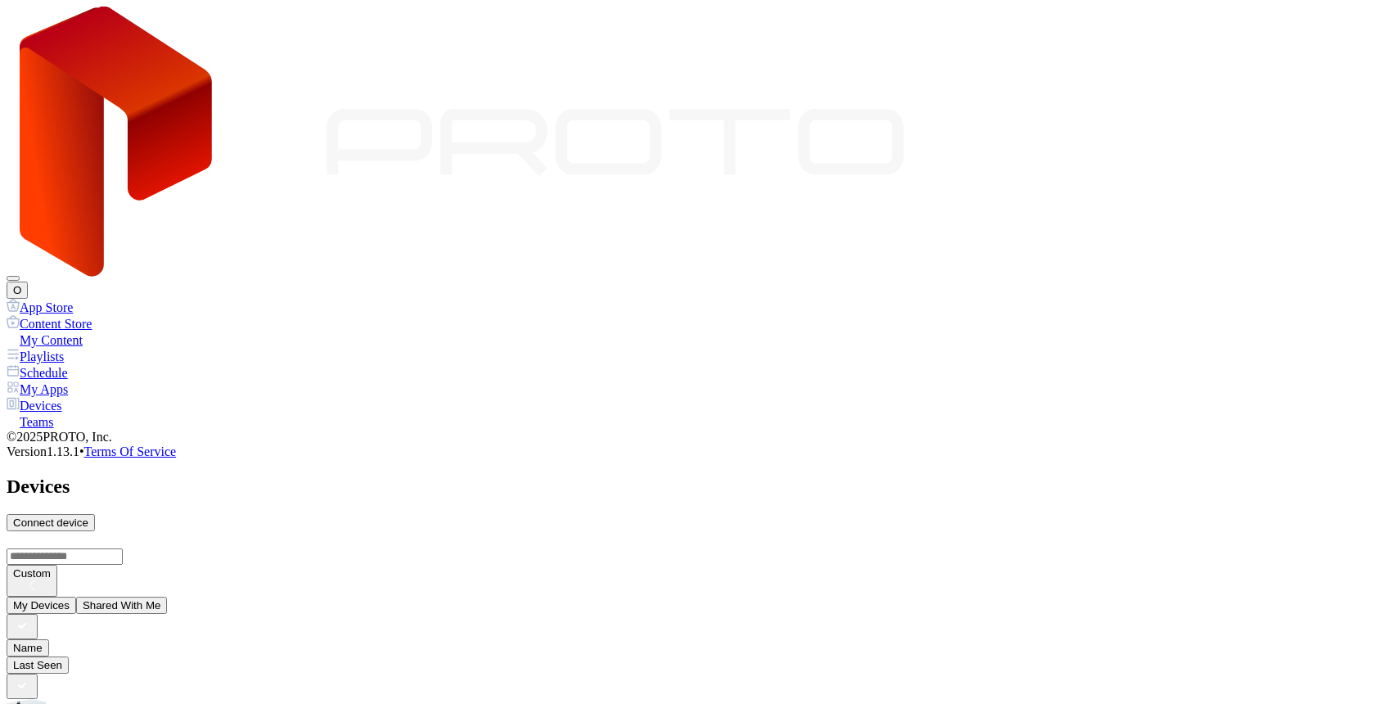
click at [28, 281] on button "O" at bounding box center [17, 289] width 21 height 17
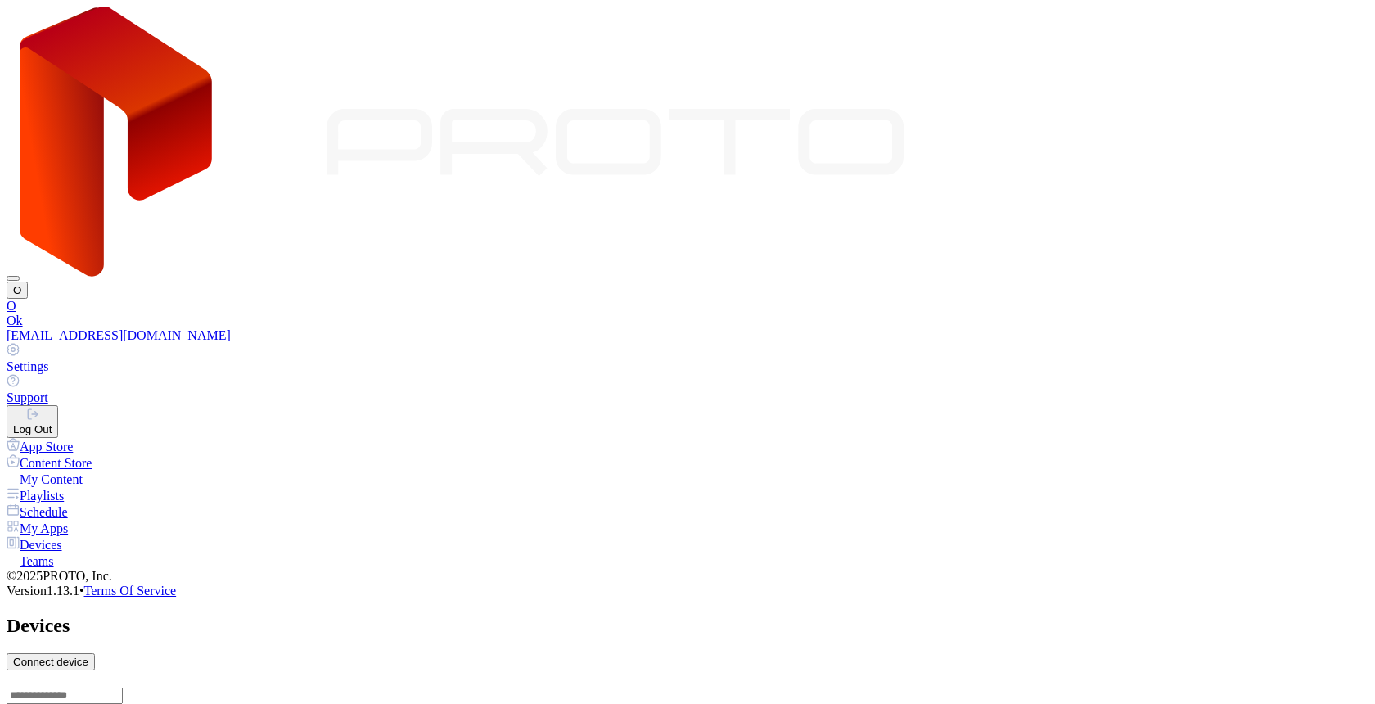
click at [1213, 343] on link "Settings" at bounding box center [688, 358] width 1362 height 31
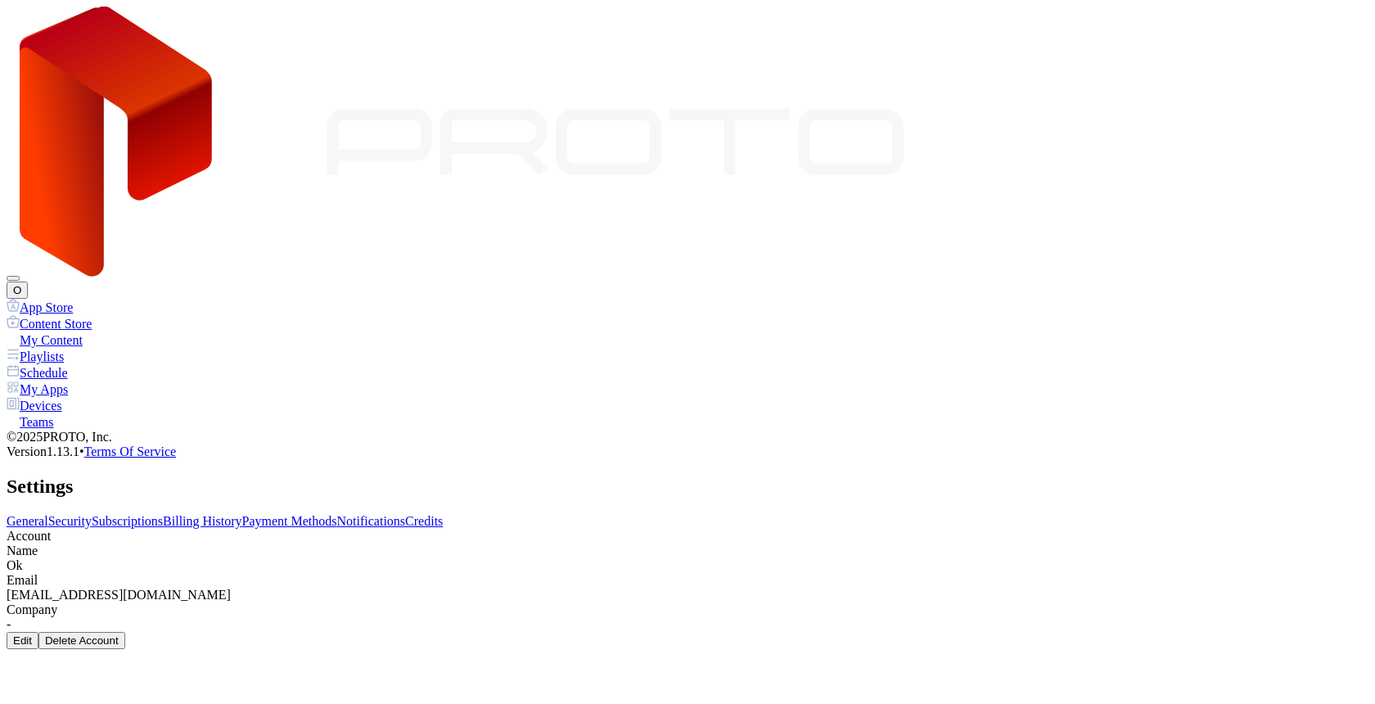
click at [163, 514] on link "Subscriptions" at bounding box center [127, 521] width 71 height 14
click at [637, 514] on div "General Security Subscriptions Billing History Payment Methods Notifications Cr…" at bounding box center [688, 670] width 1362 height 313
